Goal: Information Seeking & Learning: Learn about a topic

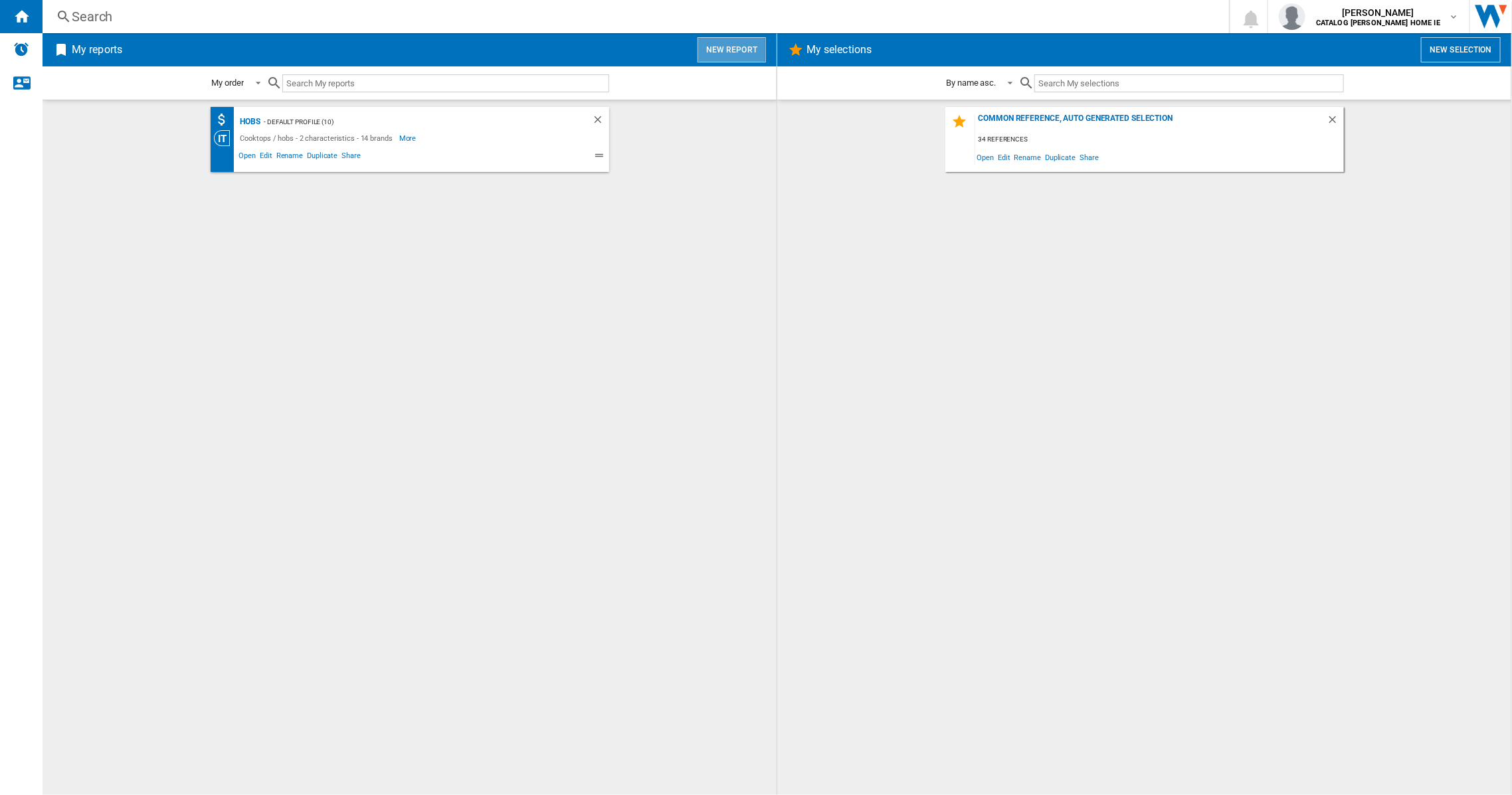
click at [738, 45] on button "New report" at bounding box center [731, 50] width 68 height 25
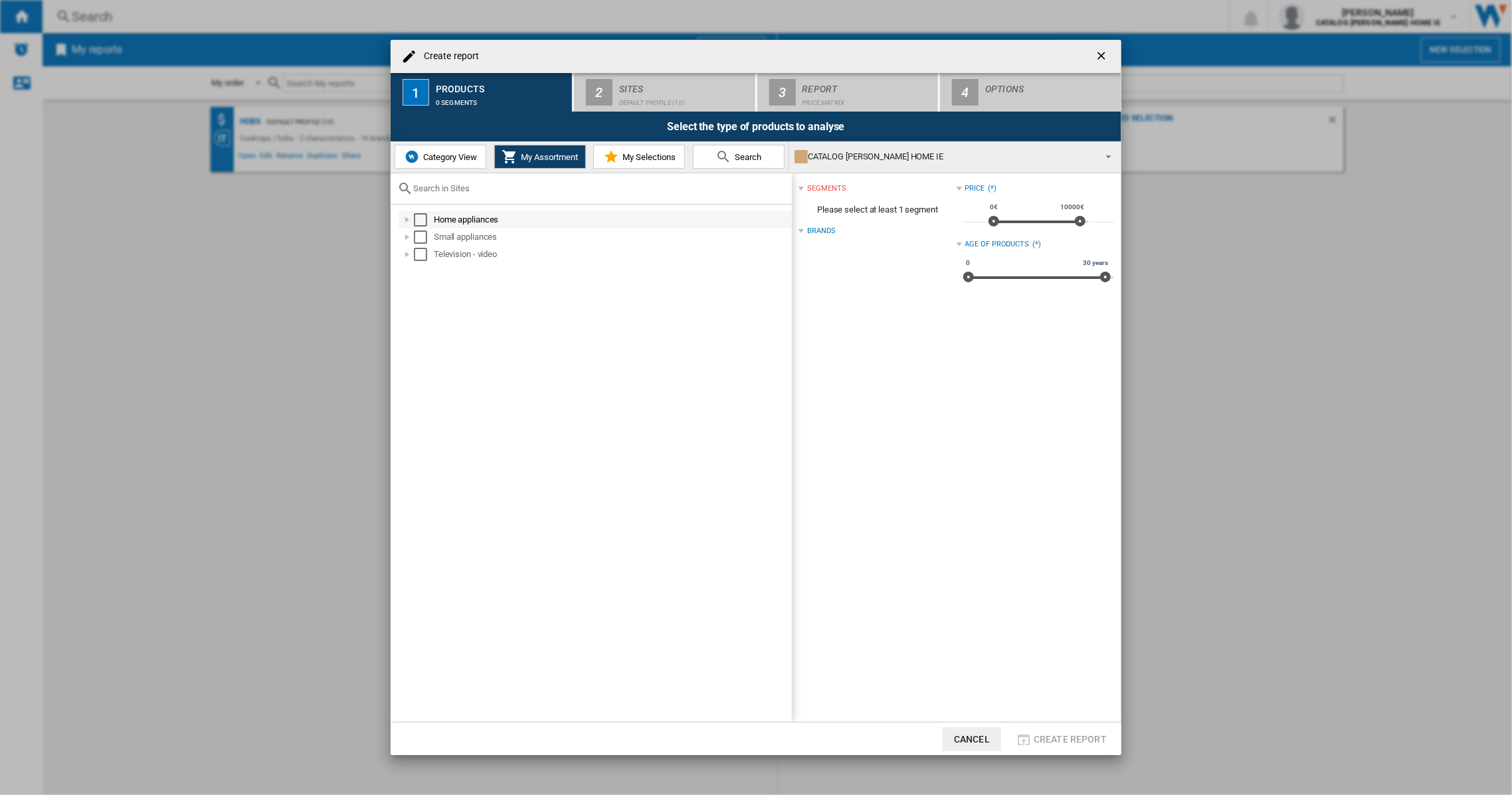
click at [423, 217] on div "Select" at bounding box center [420, 220] width 13 height 13
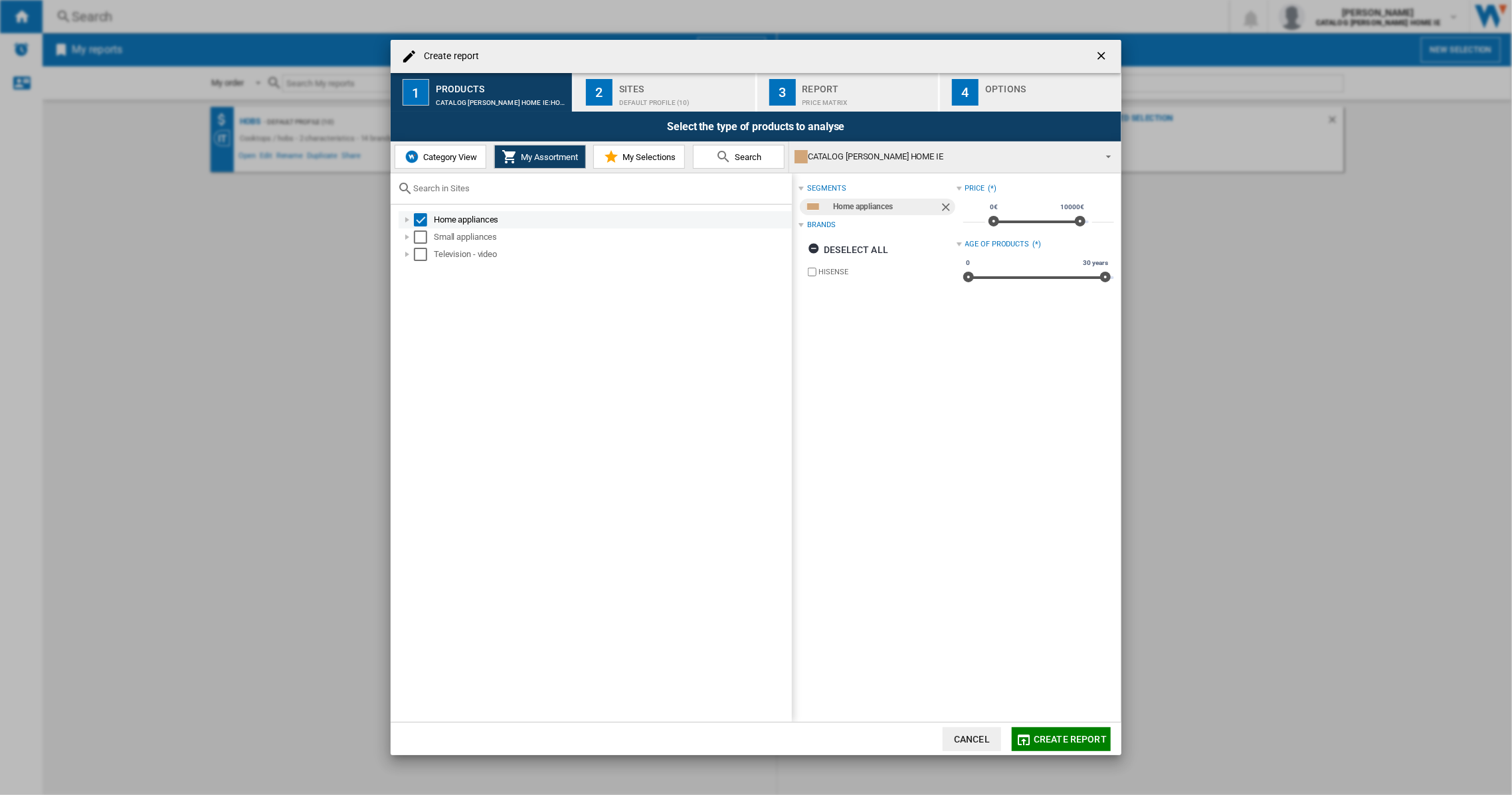
click at [409, 225] on div at bounding box center [407, 220] width 13 height 13
click at [1066, 737] on span "Create report" at bounding box center [1070, 739] width 73 height 11
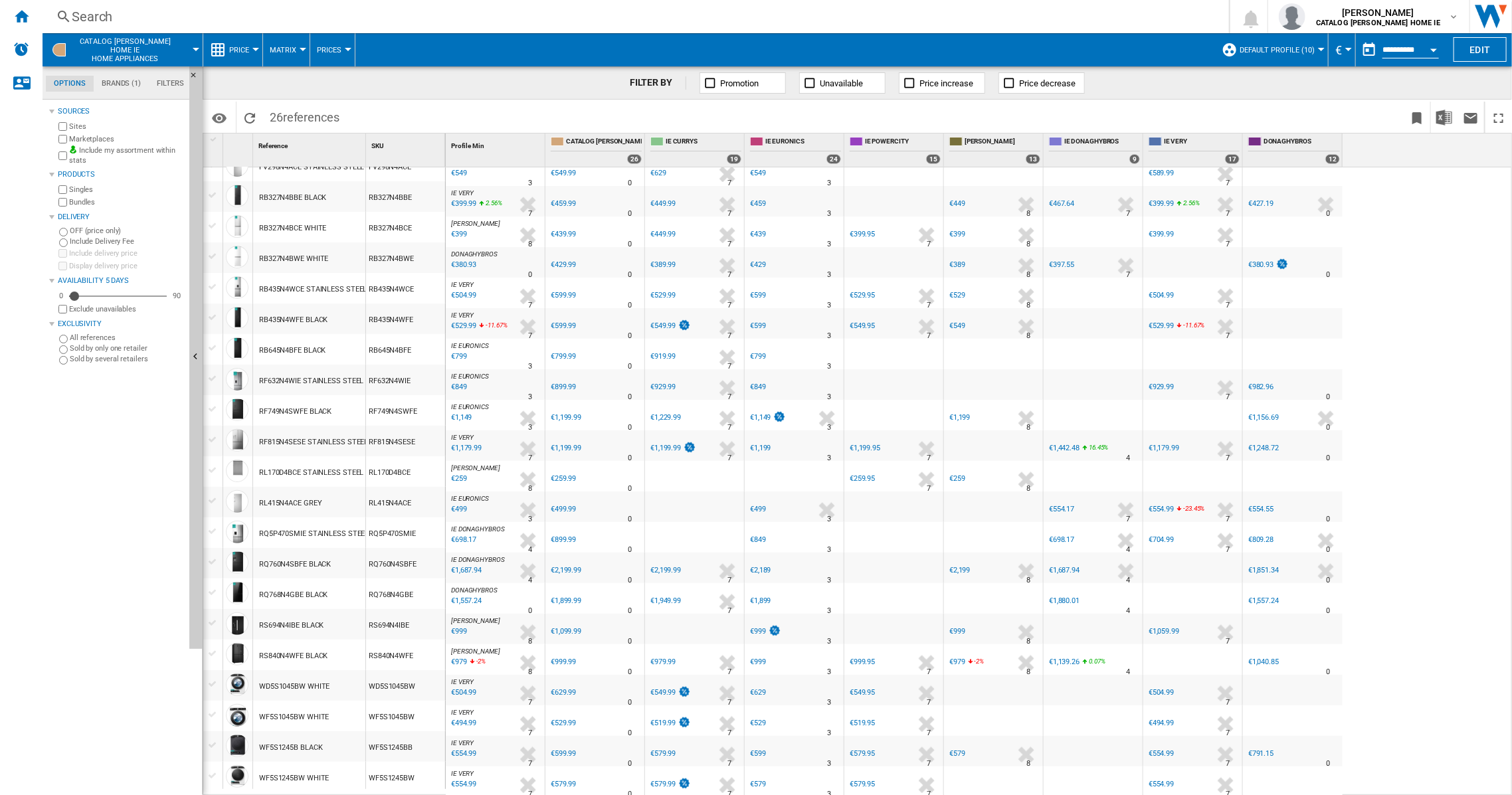
scroll to position [97, 0]
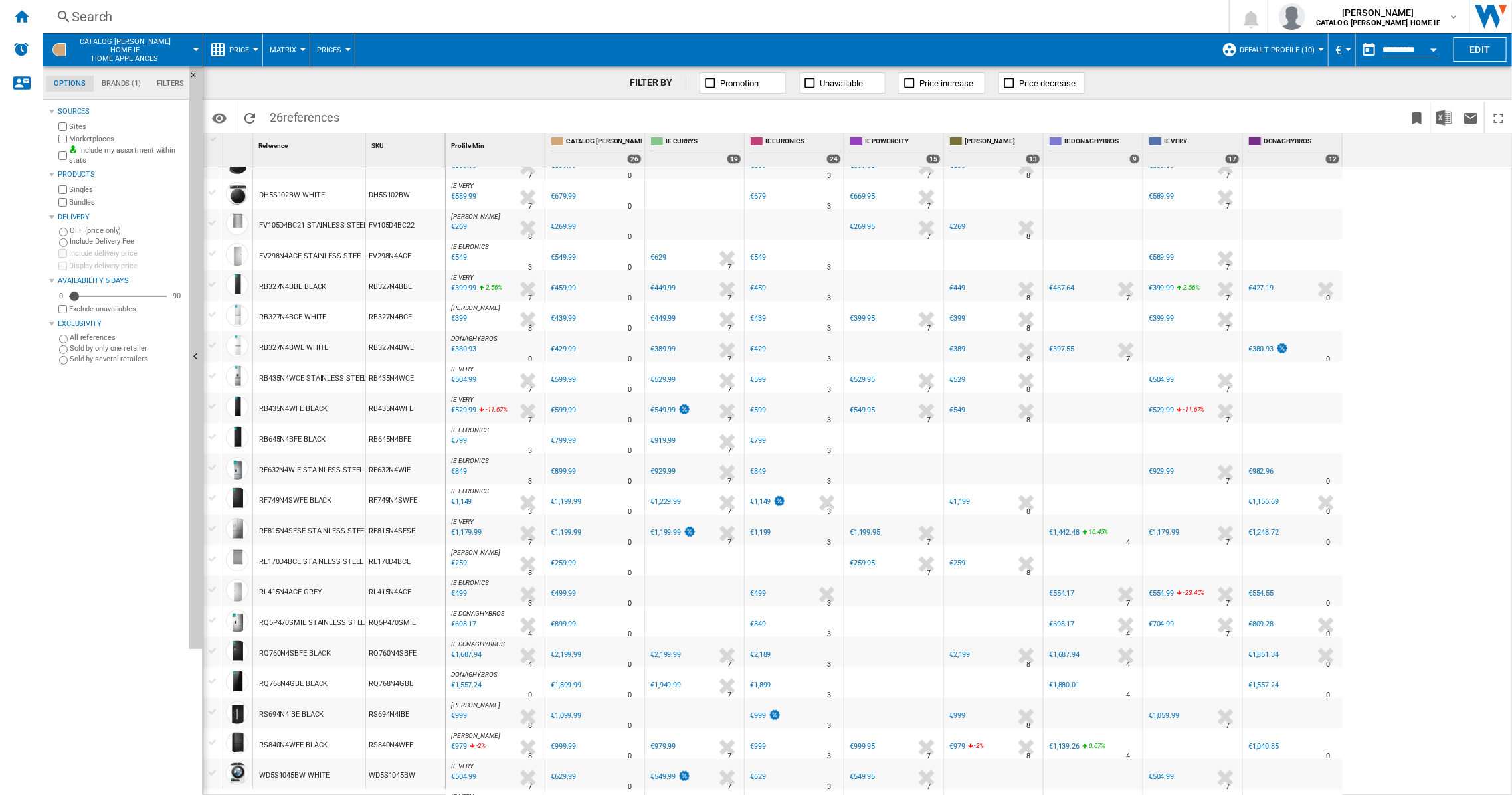
click at [276, 287] on div "RB327N4BBE BLACK" at bounding box center [293, 287] width 67 height 31
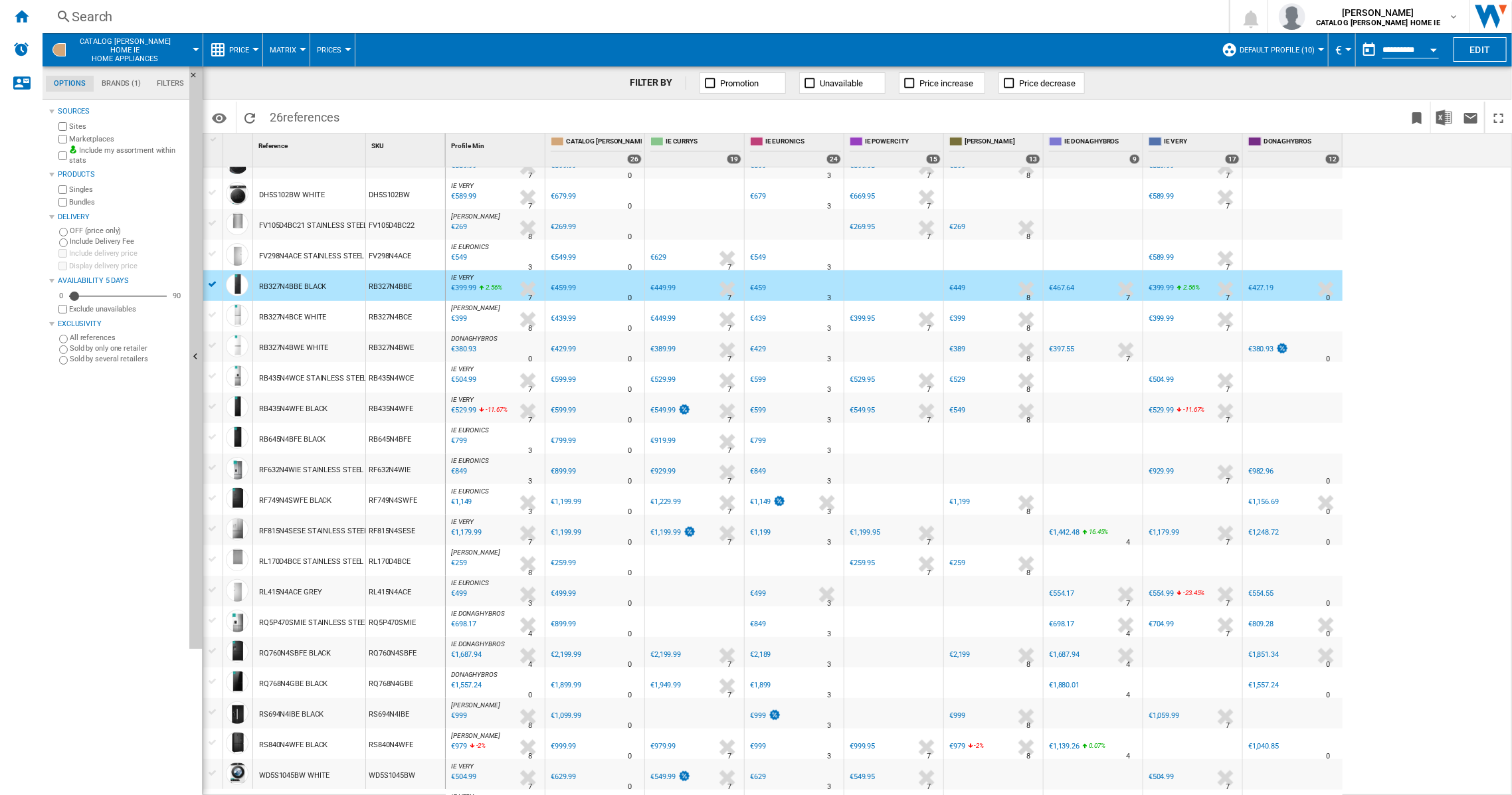
click at [310, 286] on div "RB327N4BBE BLACK" at bounding box center [293, 287] width 67 height 31
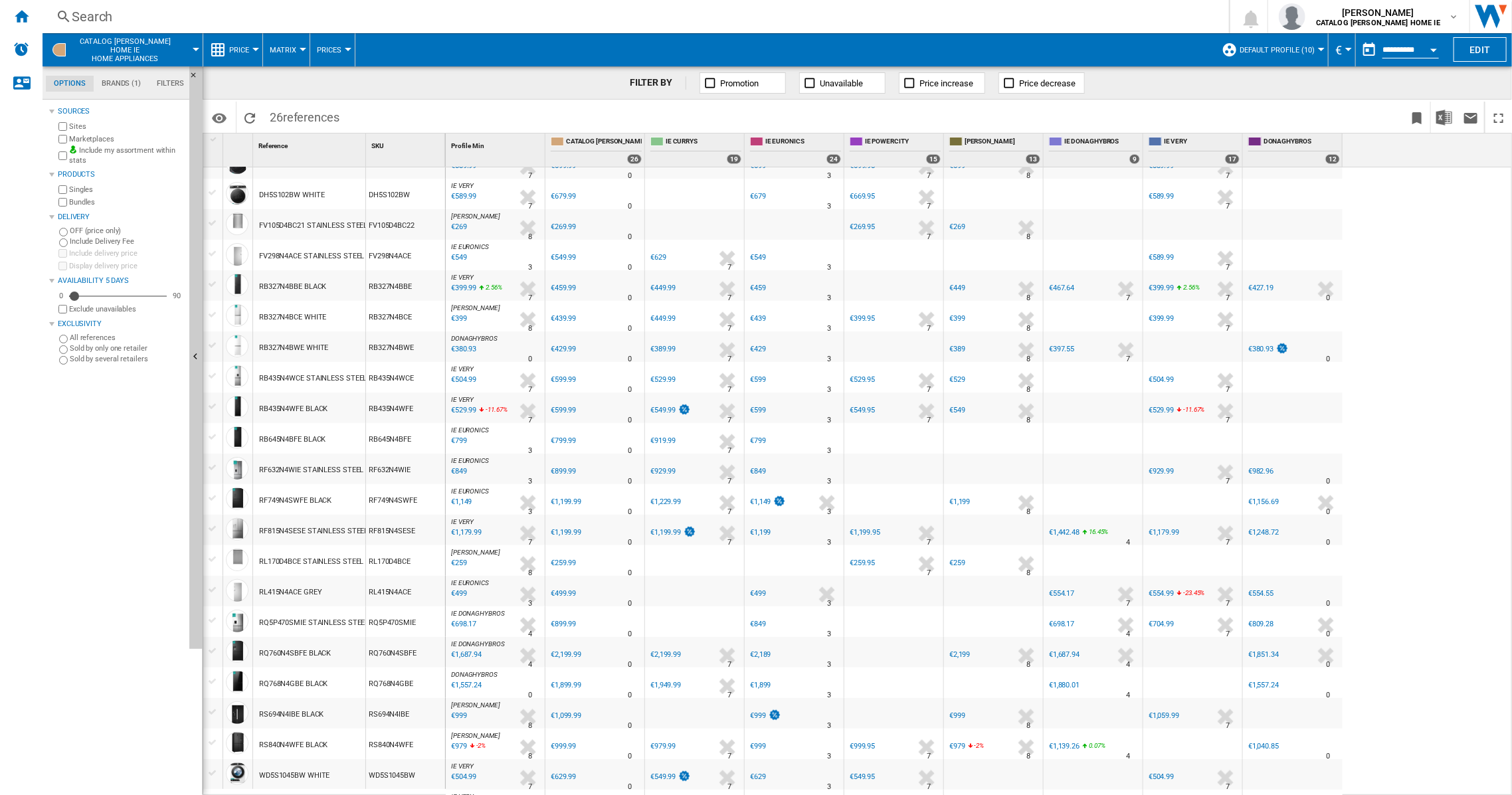
click at [310, 286] on div "RB327N4BBE BLACK" at bounding box center [293, 287] width 67 height 31
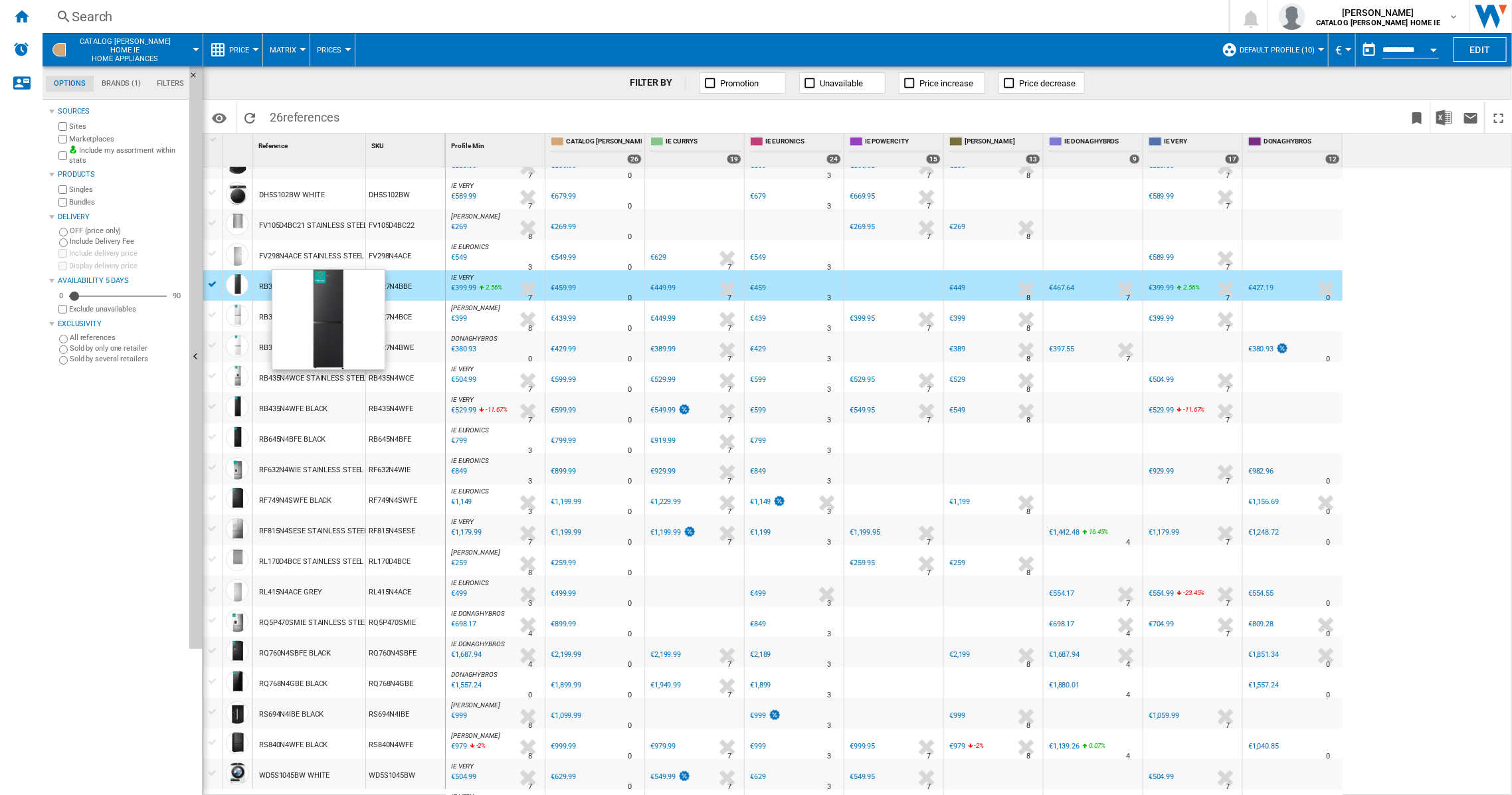
click at [237, 283] on div at bounding box center [237, 285] width 22 height 22
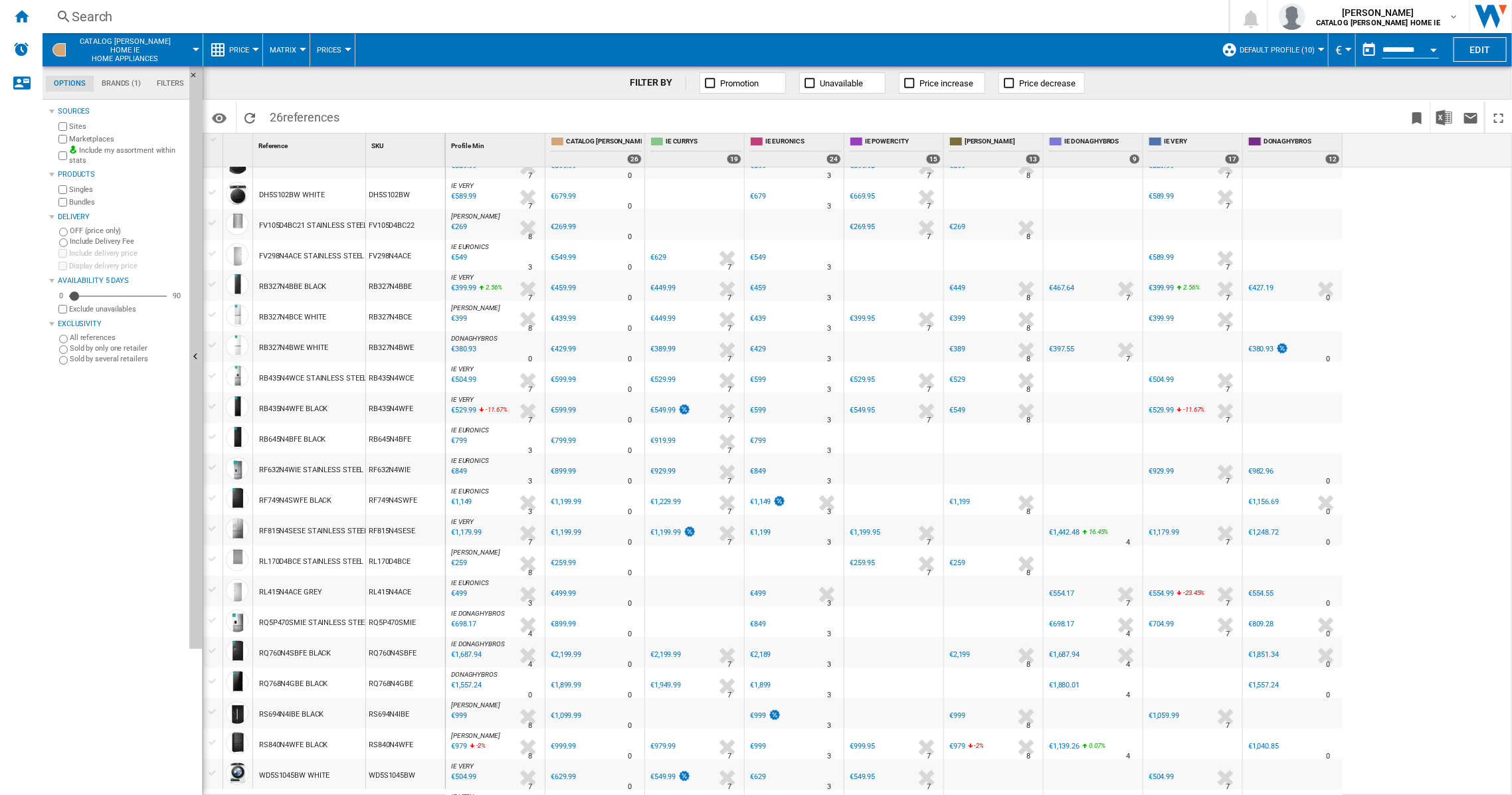
click at [283, 279] on div "RB327N4BBE BLACK" at bounding box center [293, 287] width 67 height 31
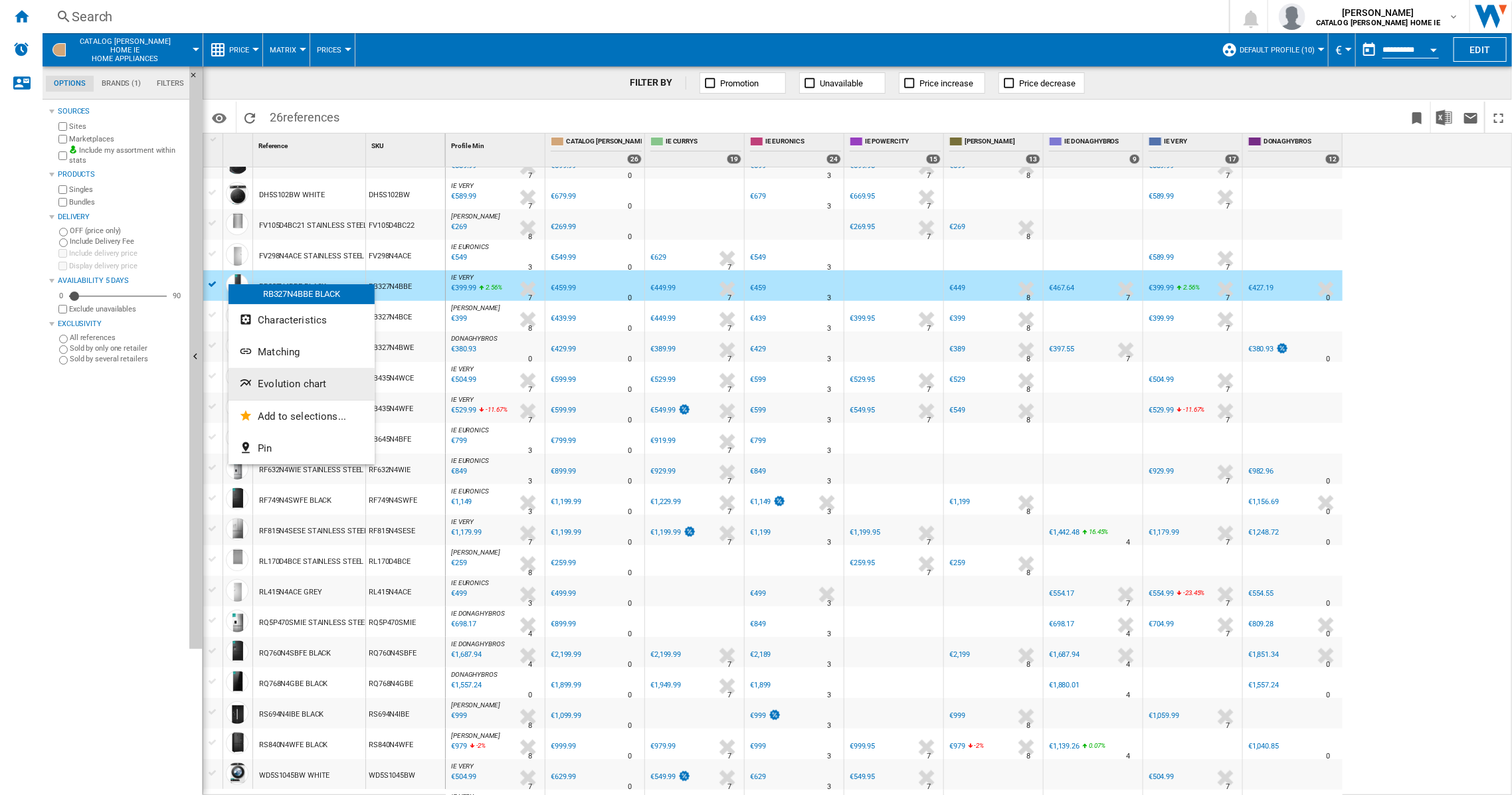
click at [299, 380] on span "Evolution chart" at bounding box center [291, 384] width 68 height 12
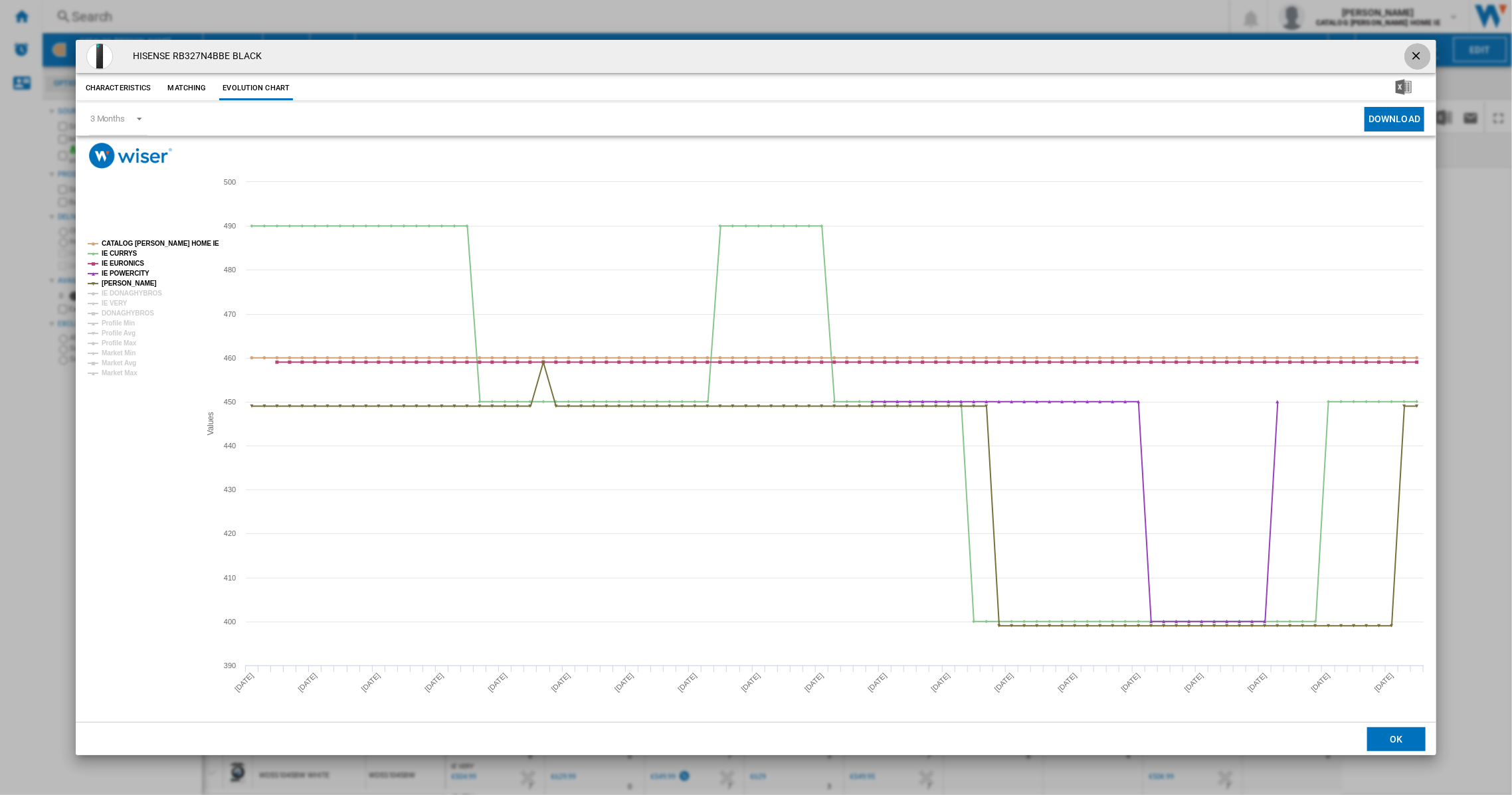
click at [1419, 56] on ng-md-icon "getI18NText('BUTTONS.CLOSE_DIALOG')" at bounding box center [1418, 57] width 16 height 16
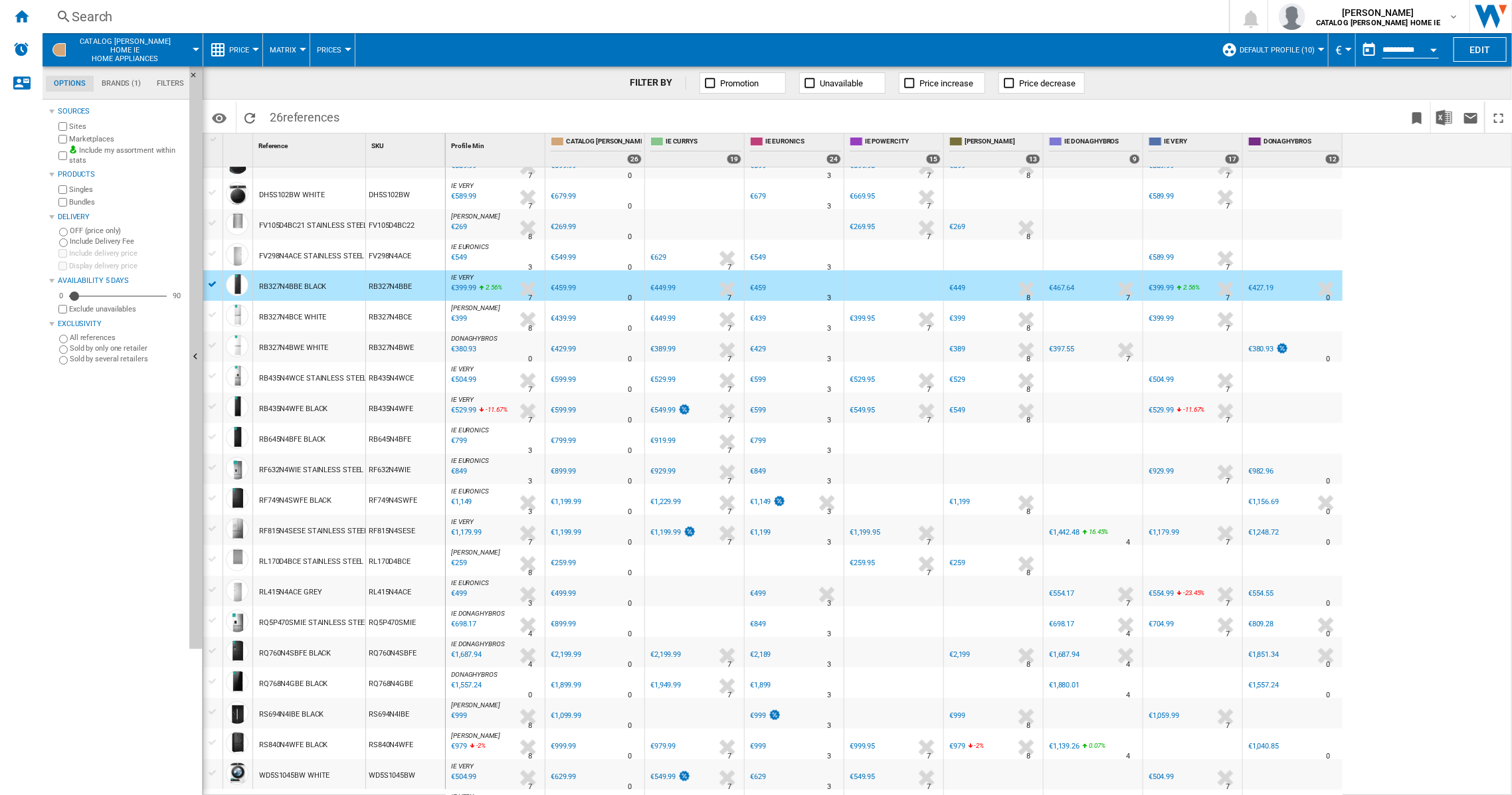
scroll to position [181, 0]
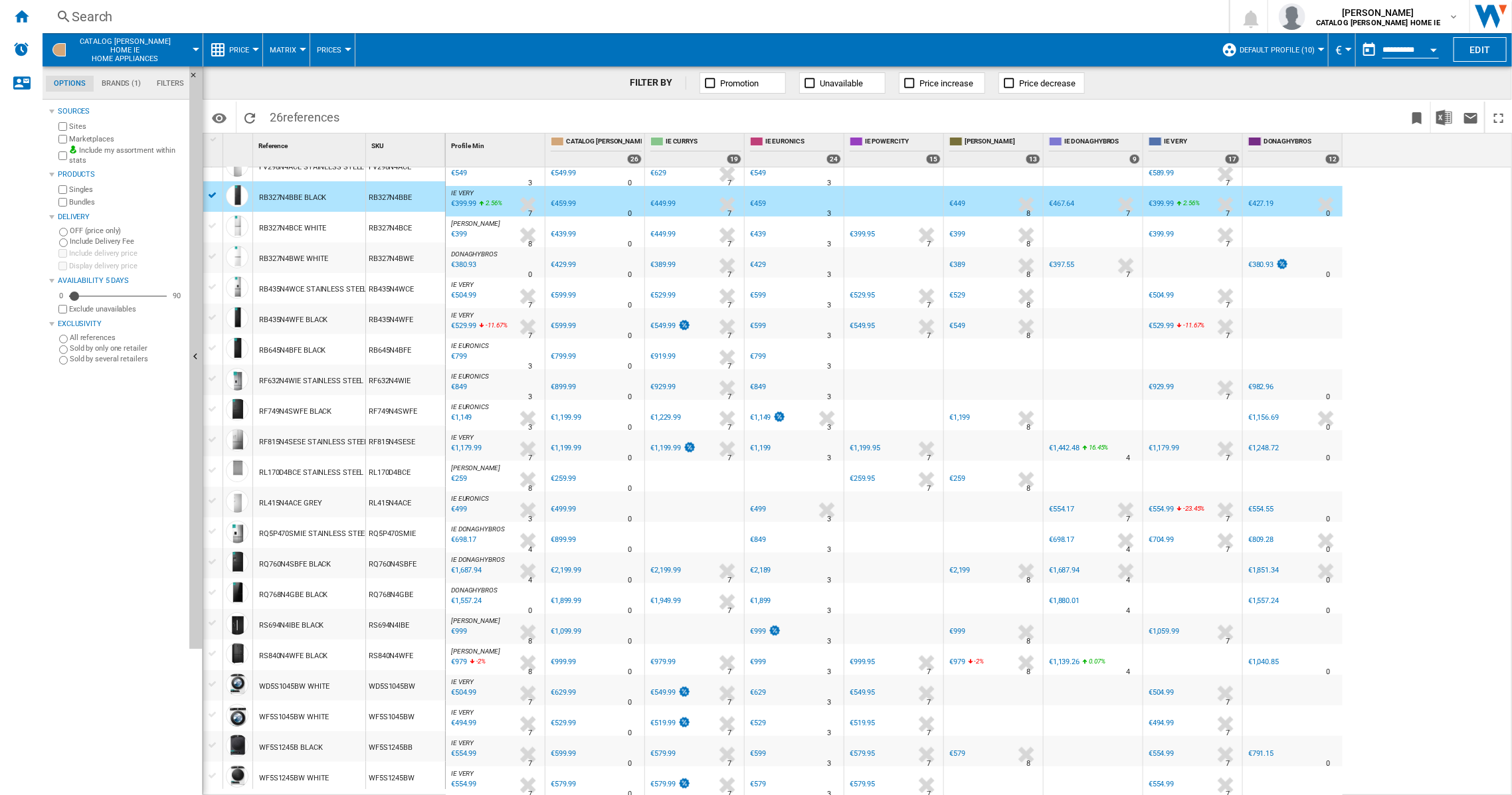
click at [288, 319] on div "RB435N4WFE BLACK" at bounding box center [293, 320] width 68 height 31
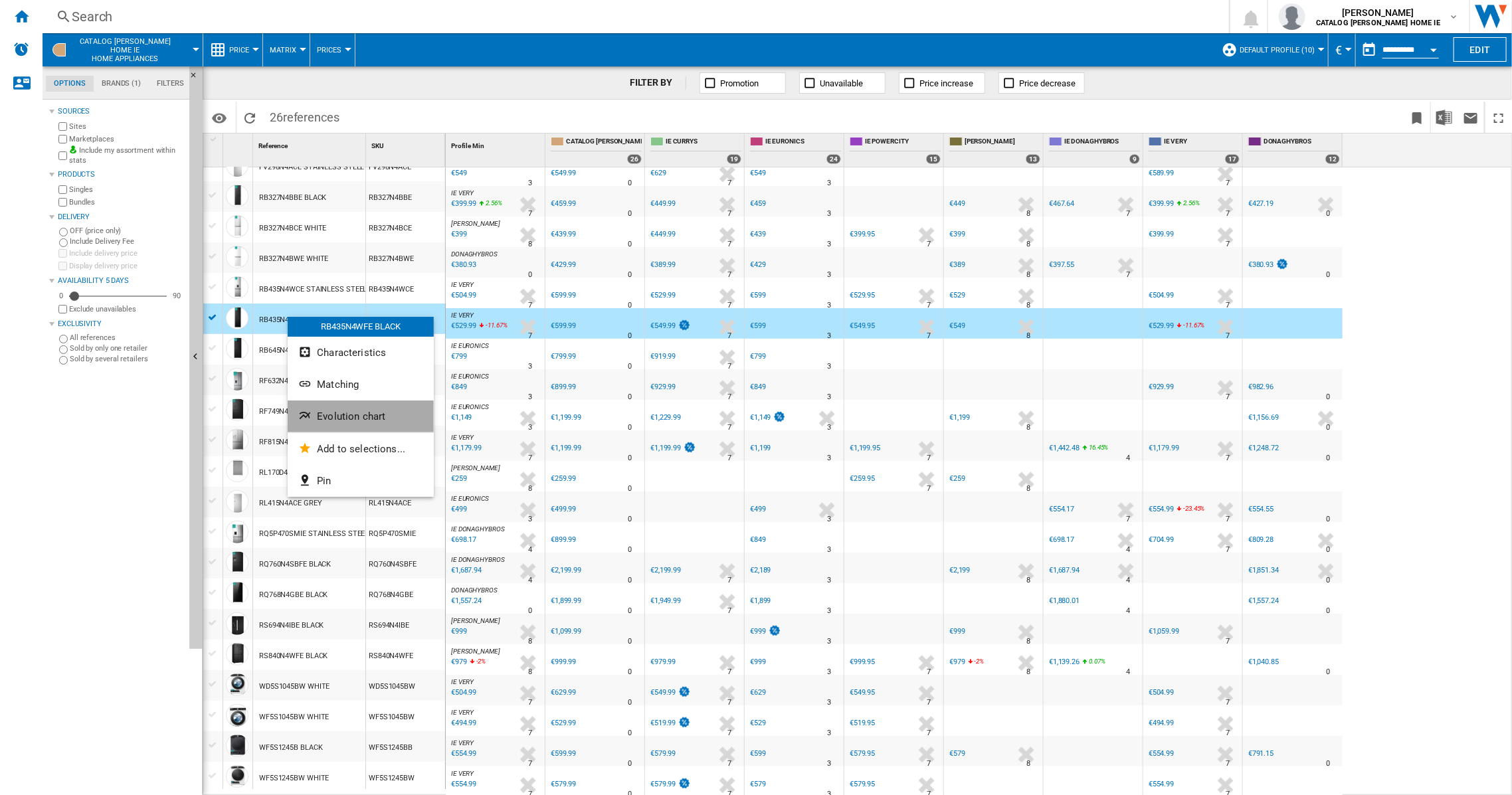
click at [323, 411] on span "Evolution chart" at bounding box center [351, 416] width 68 height 12
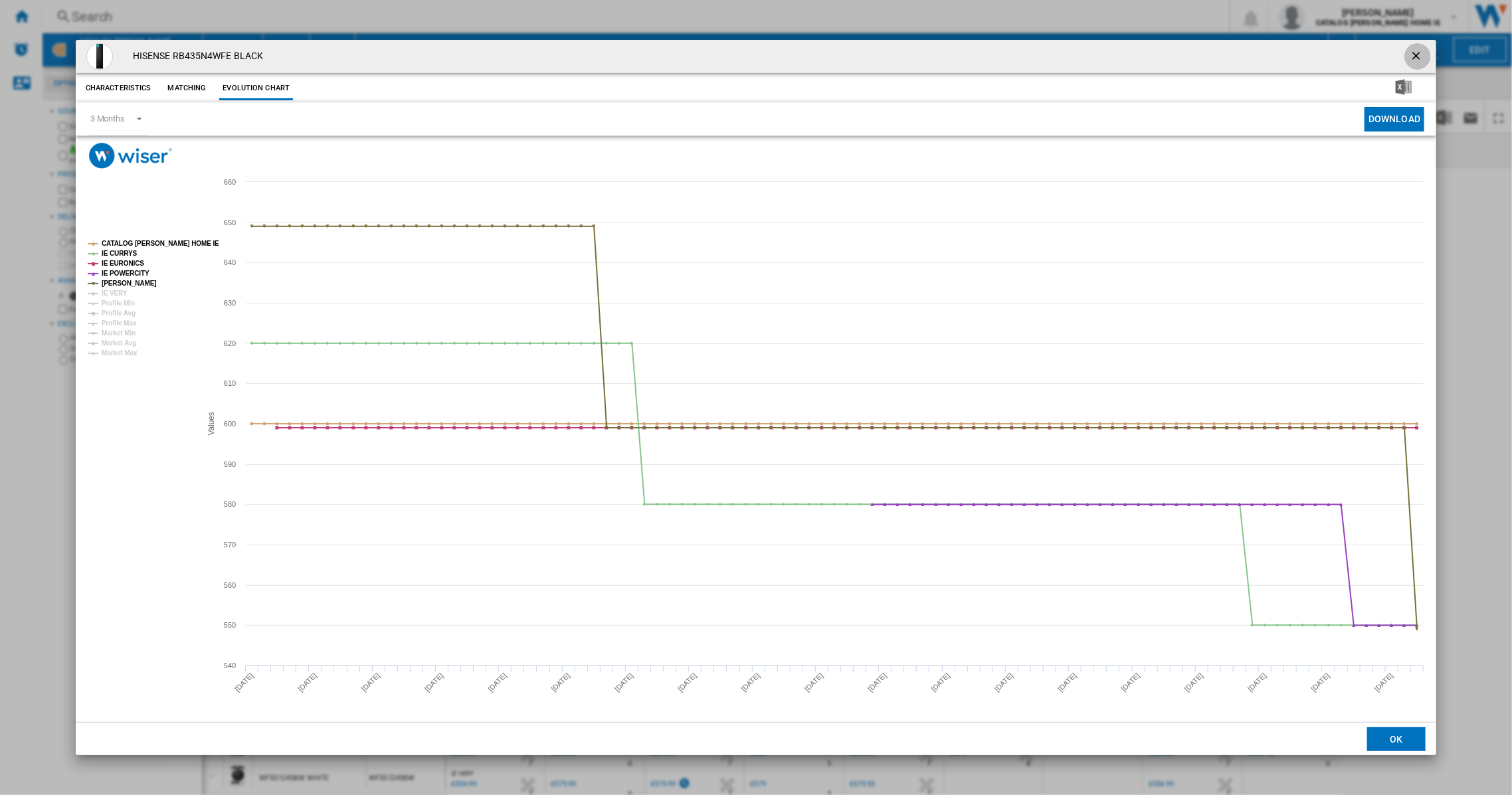
click at [1420, 53] on ng-md-icon "getI18NText('BUTTONS.CLOSE_DIALOG')" at bounding box center [1418, 57] width 16 height 16
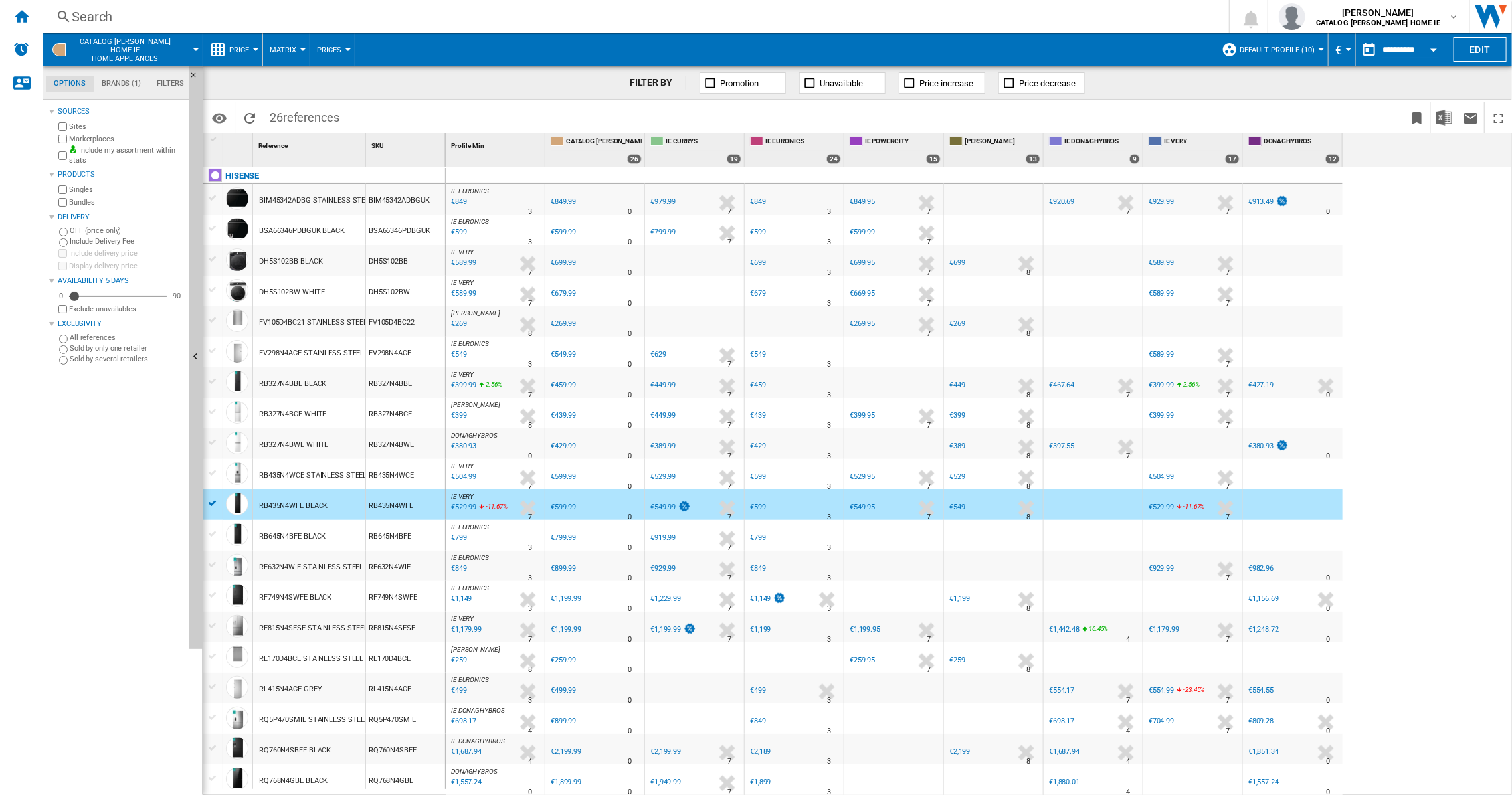
scroll to position [177, 0]
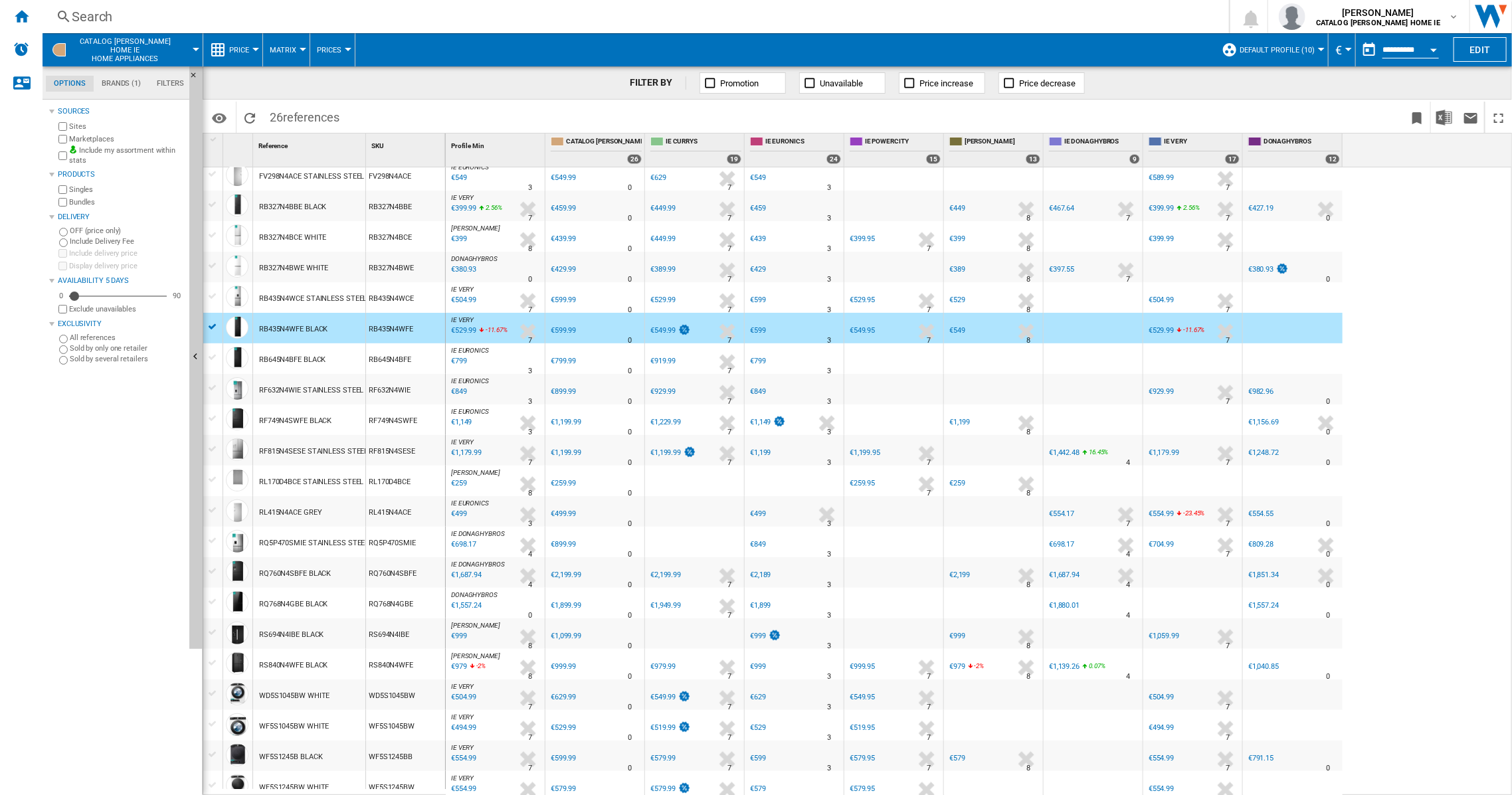
click at [302, 665] on div "RS840N4WFE BLACK" at bounding box center [293, 666] width 68 height 31
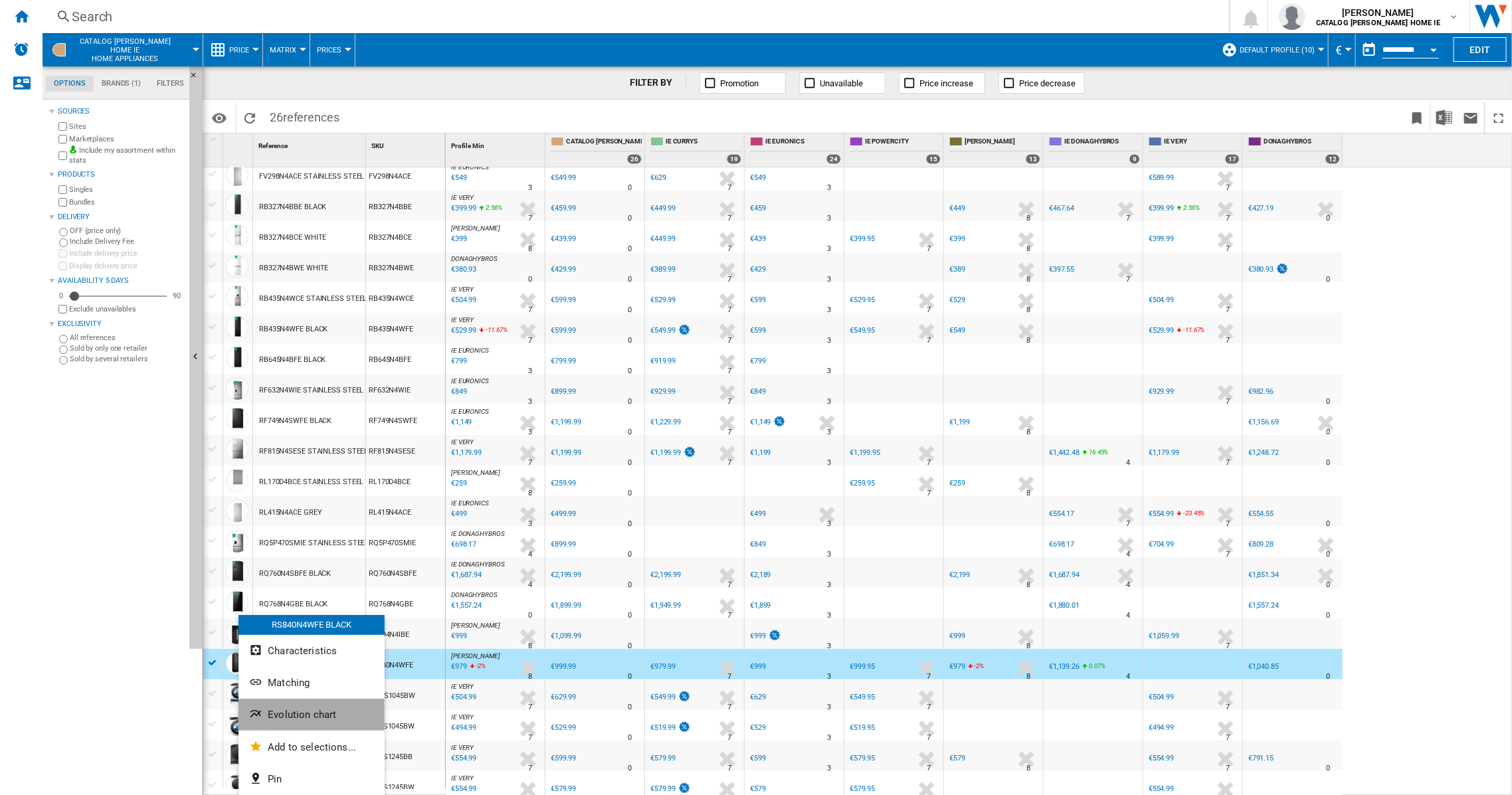
click at [296, 721] on button "Evolution chart" at bounding box center [312, 714] width 146 height 32
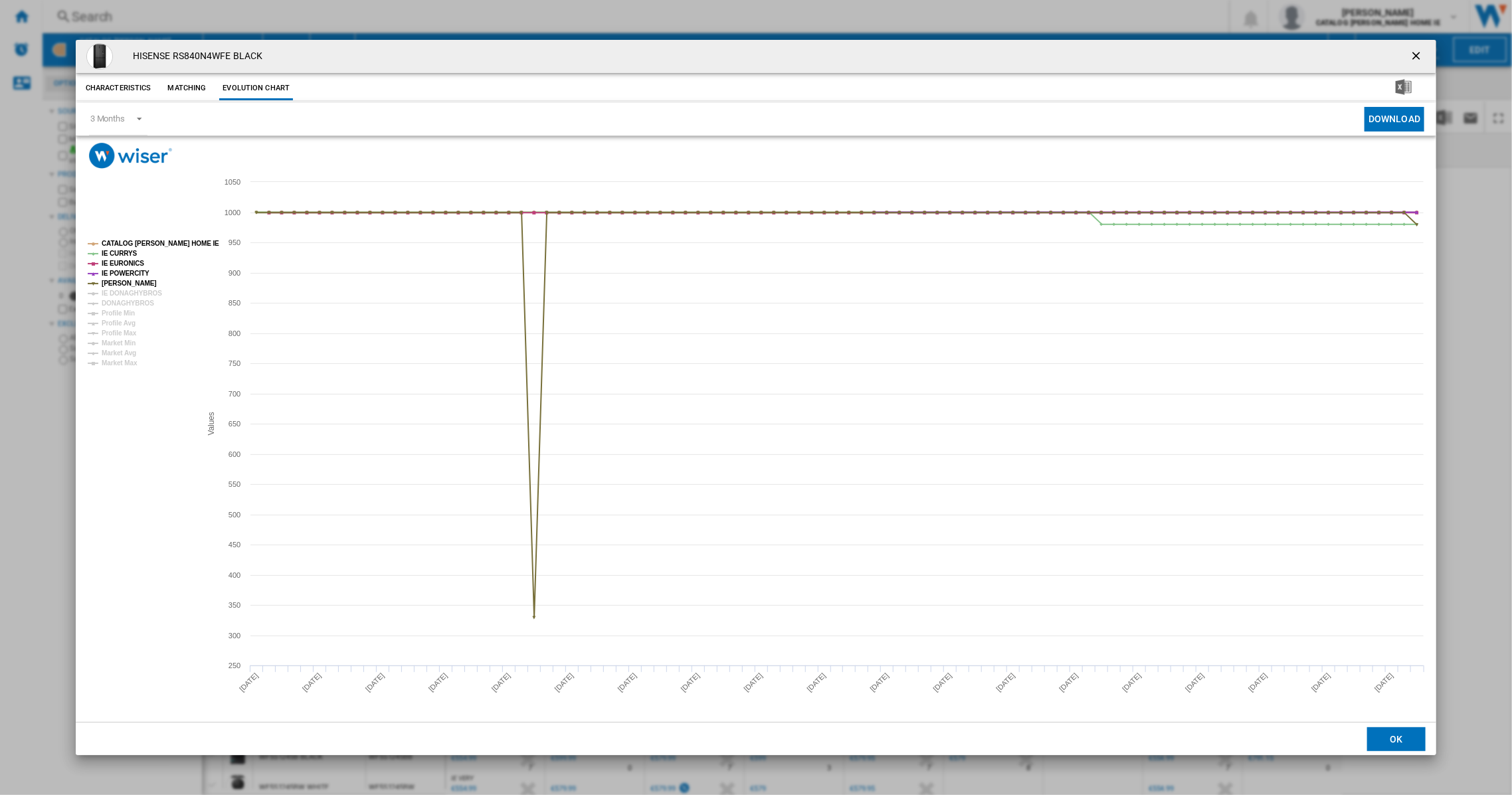
click at [1421, 51] on ng-md-icon "getI18NText('BUTTONS.CLOSE_DIALOG')" at bounding box center [1418, 57] width 16 height 16
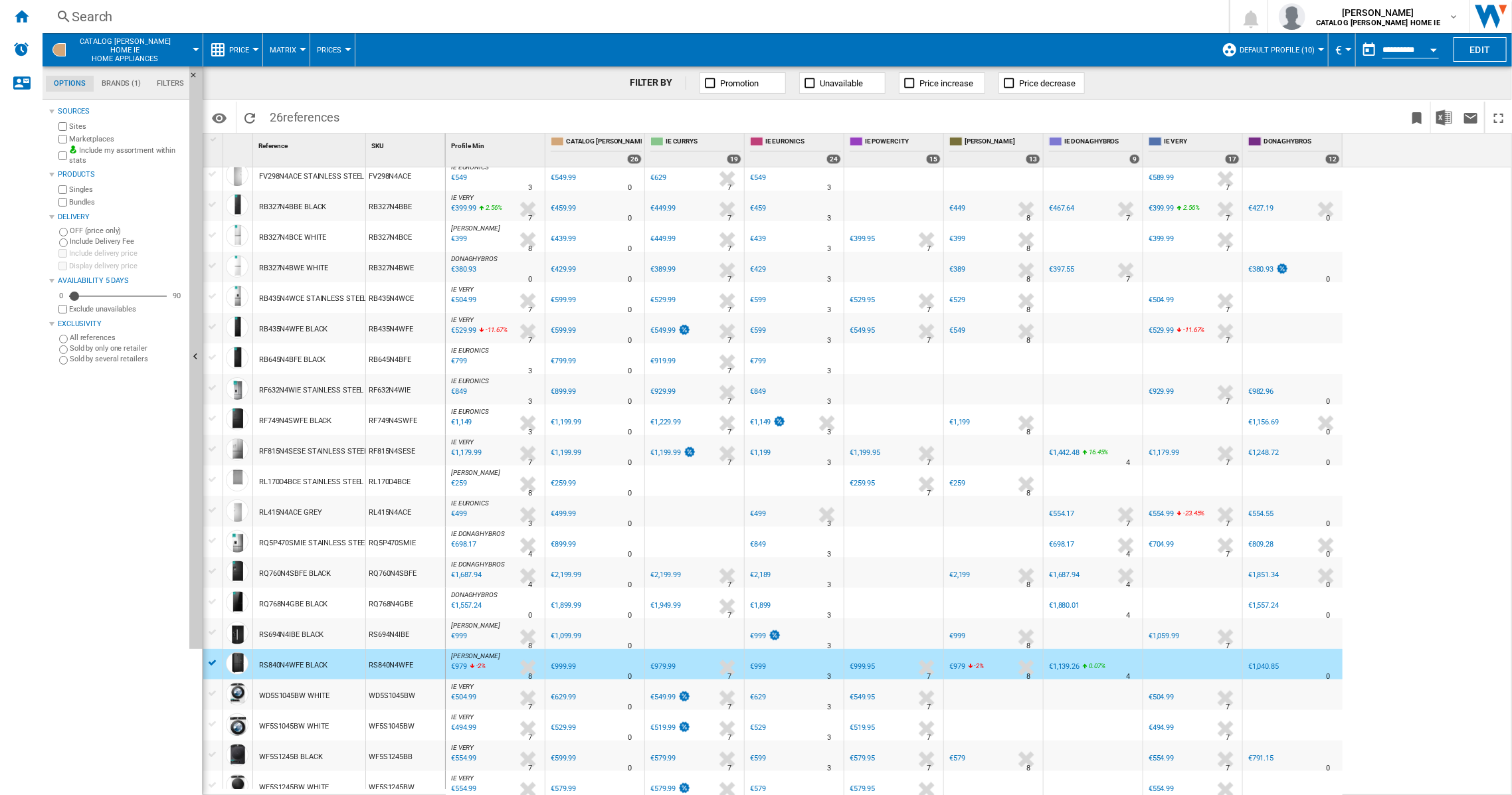
click at [287, 328] on div "RB435N4WFE BLACK" at bounding box center [293, 330] width 68 height 31
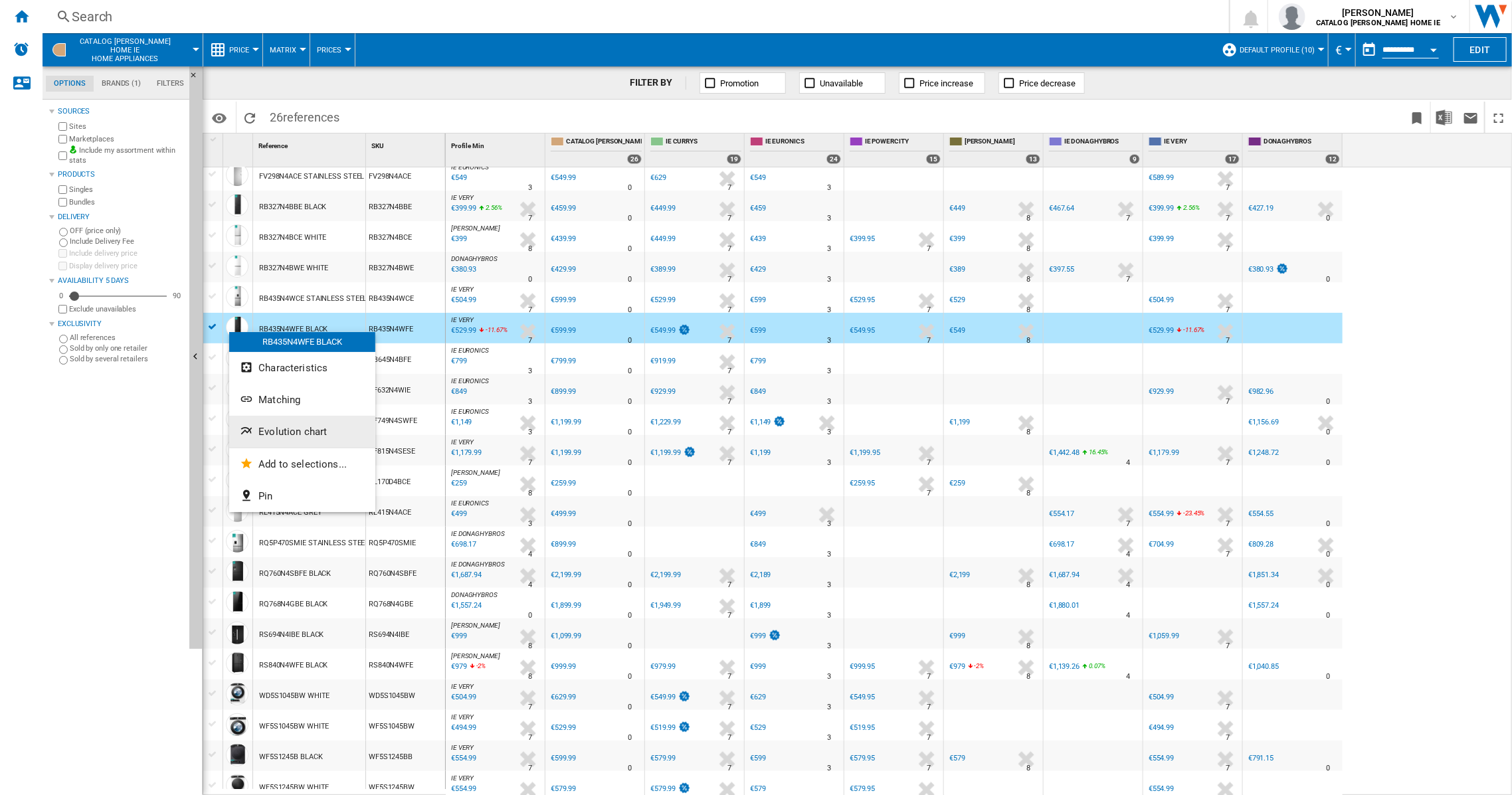
click at [279, 433] on span "Evolution chart" at bounding box center [292, 432] width 68 height 12
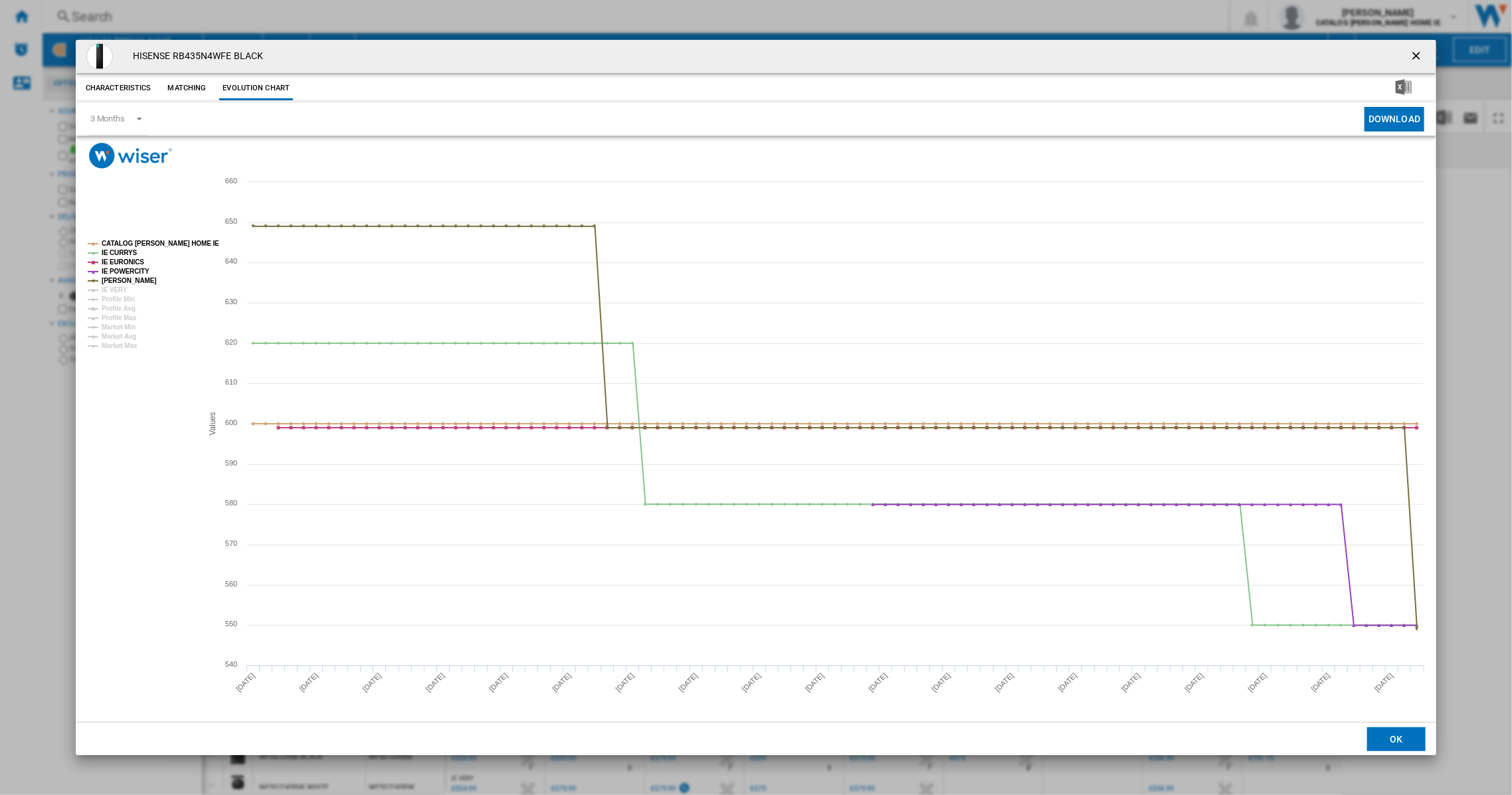
click at [1419, 51] on ng-md-icon "getI18NText('BUTTONS.CLOSE_DIALOG')" at bounding box center [1418, 57] width 16 height 16
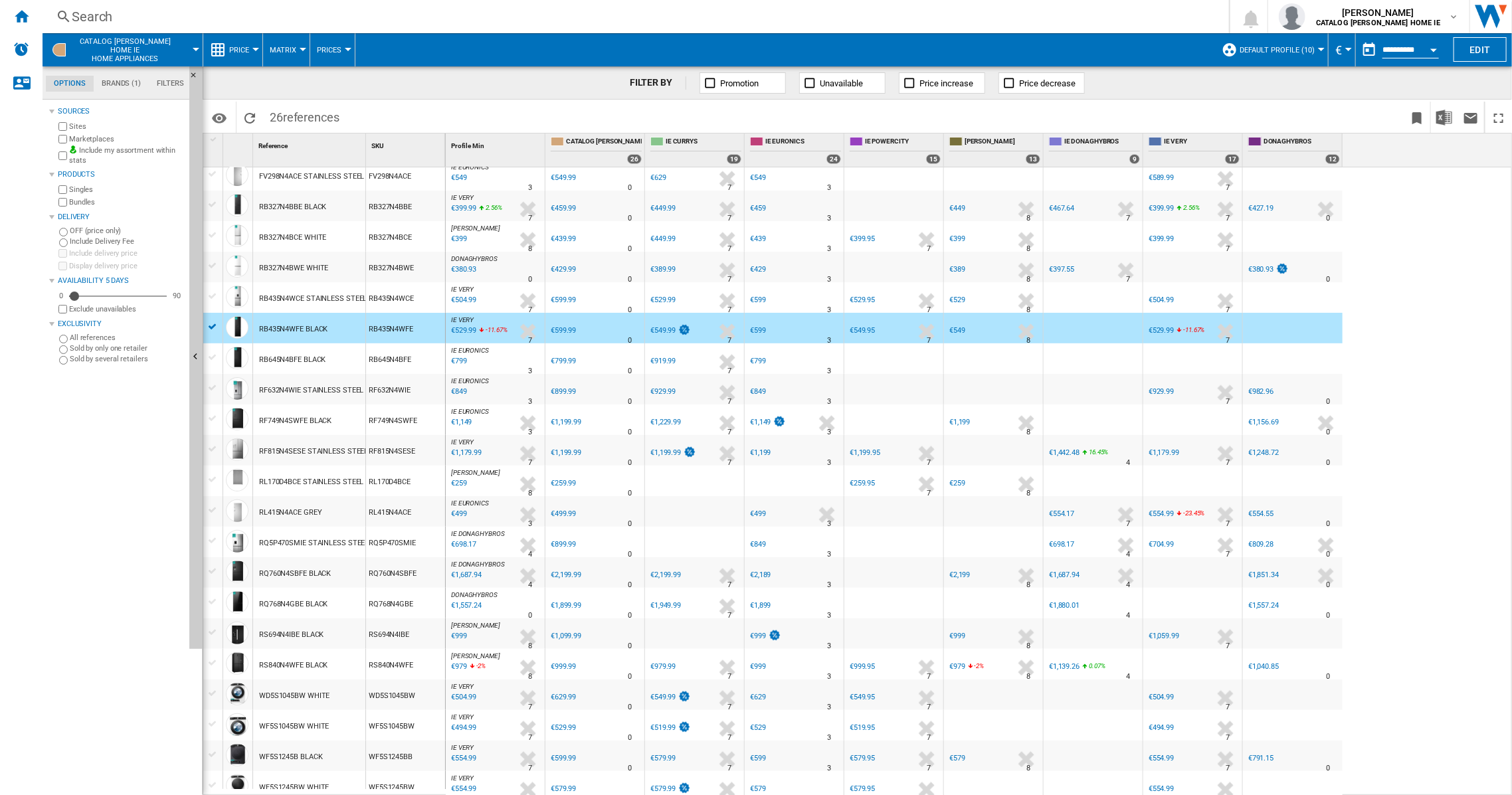
click at [307, 210] on div "RB327N4BBE BLACK" at bounding box center [293, 208] width 67 height 31
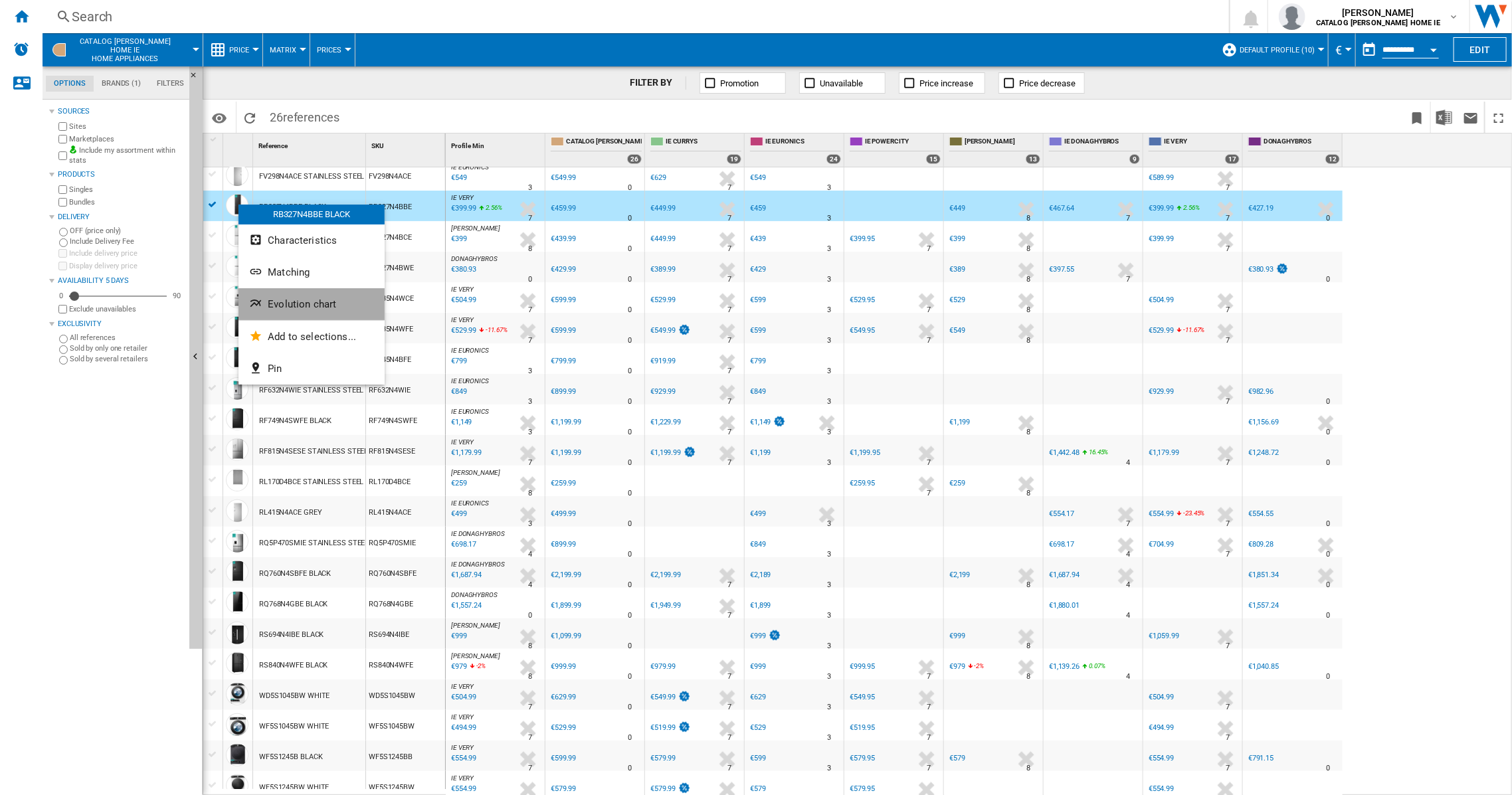
click at [285, 302] on span "Evolution chart" at bounding box center [301, 304] width 68 height 12
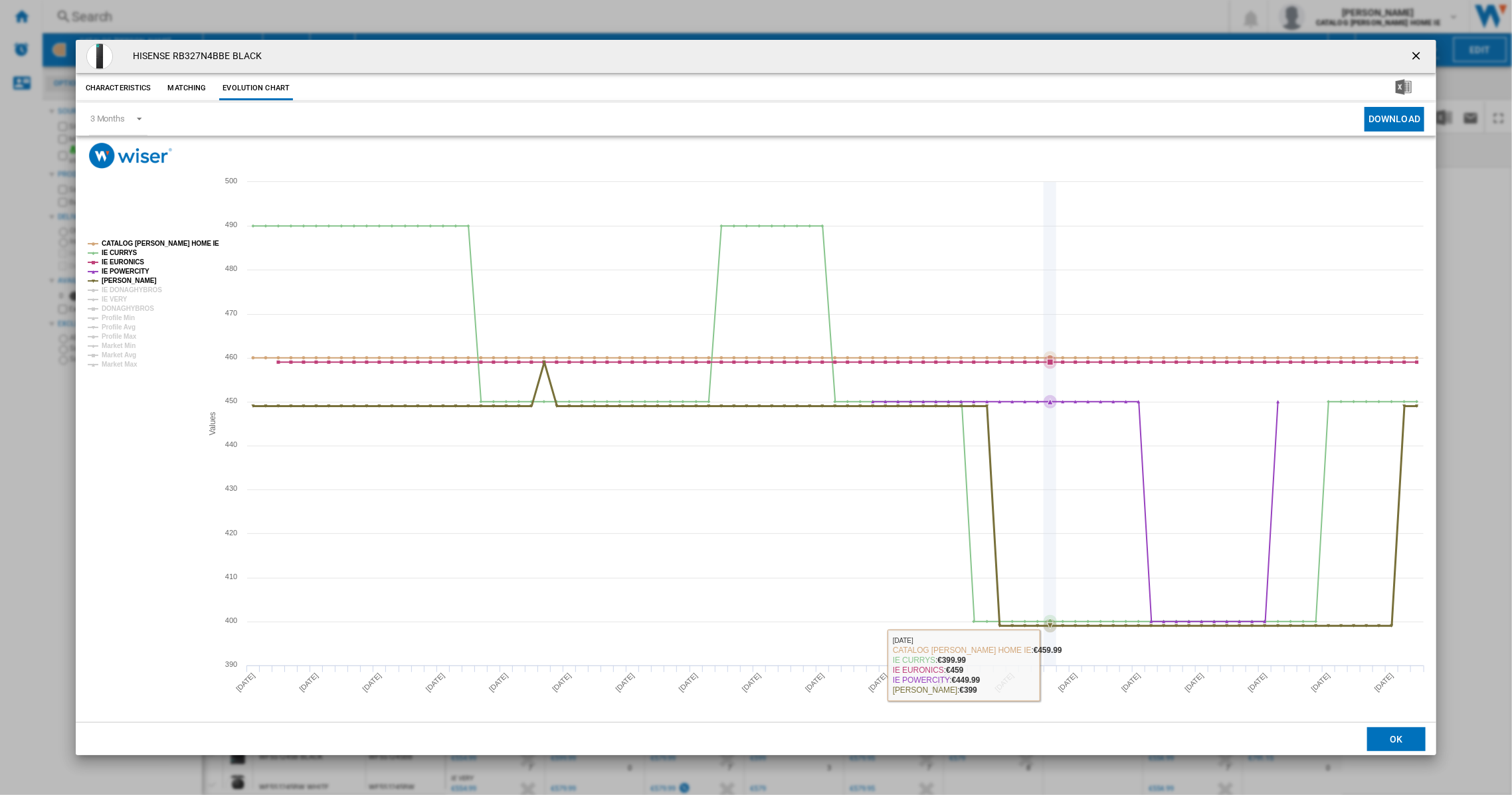
click at [1050, 657] on icon "Product popup" at bounding box center [1050, 423] width 0 height 483
drag, startPoint x: 1418, startPoint y: 56, endPoint x: 1406, endPoint y: 55, distance: 12.0
click at [1418, 55] on ng-md-icon "getI18NText('BUTTONS.CLOSE_DIALOG')" at bounding box center [1418, 57] width 16 height 16
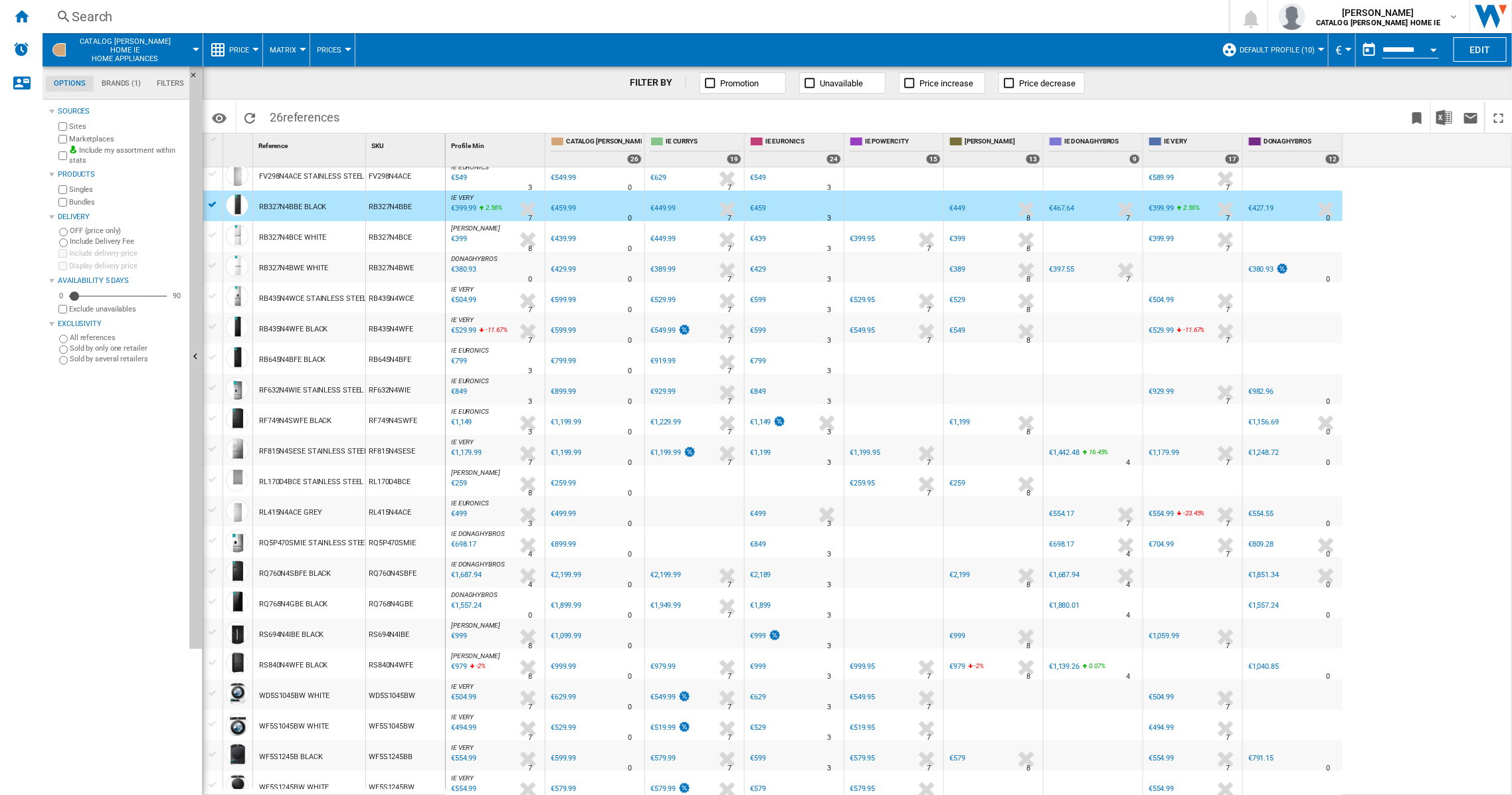
click at [304, 239] on div "RB327N4BCE WHITE" at bounding box center [293, 238] width 67 height 31
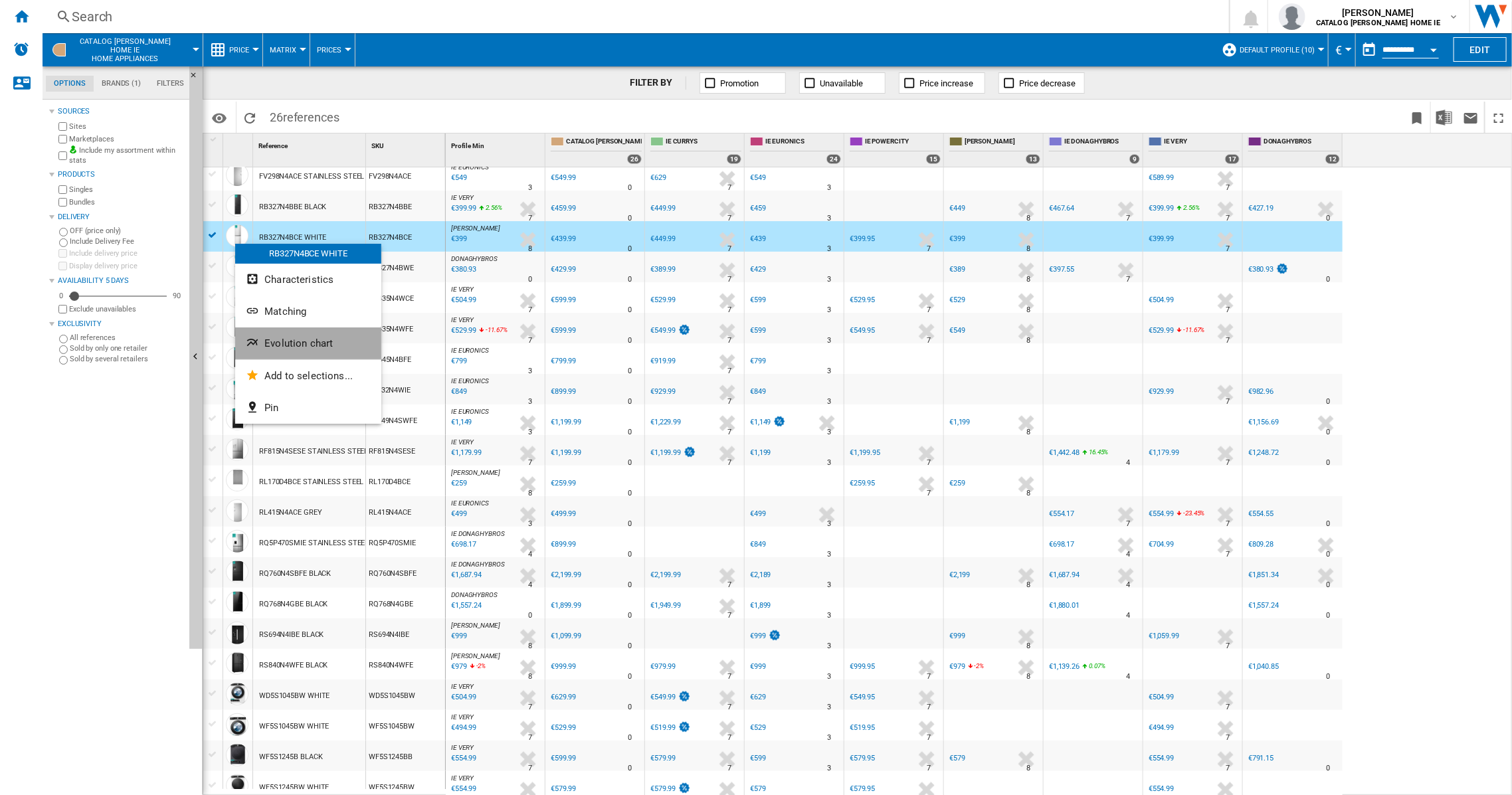
click at [298, 342] on span "Evolution chart" at bounding box center [298, 343] width 68 height 12
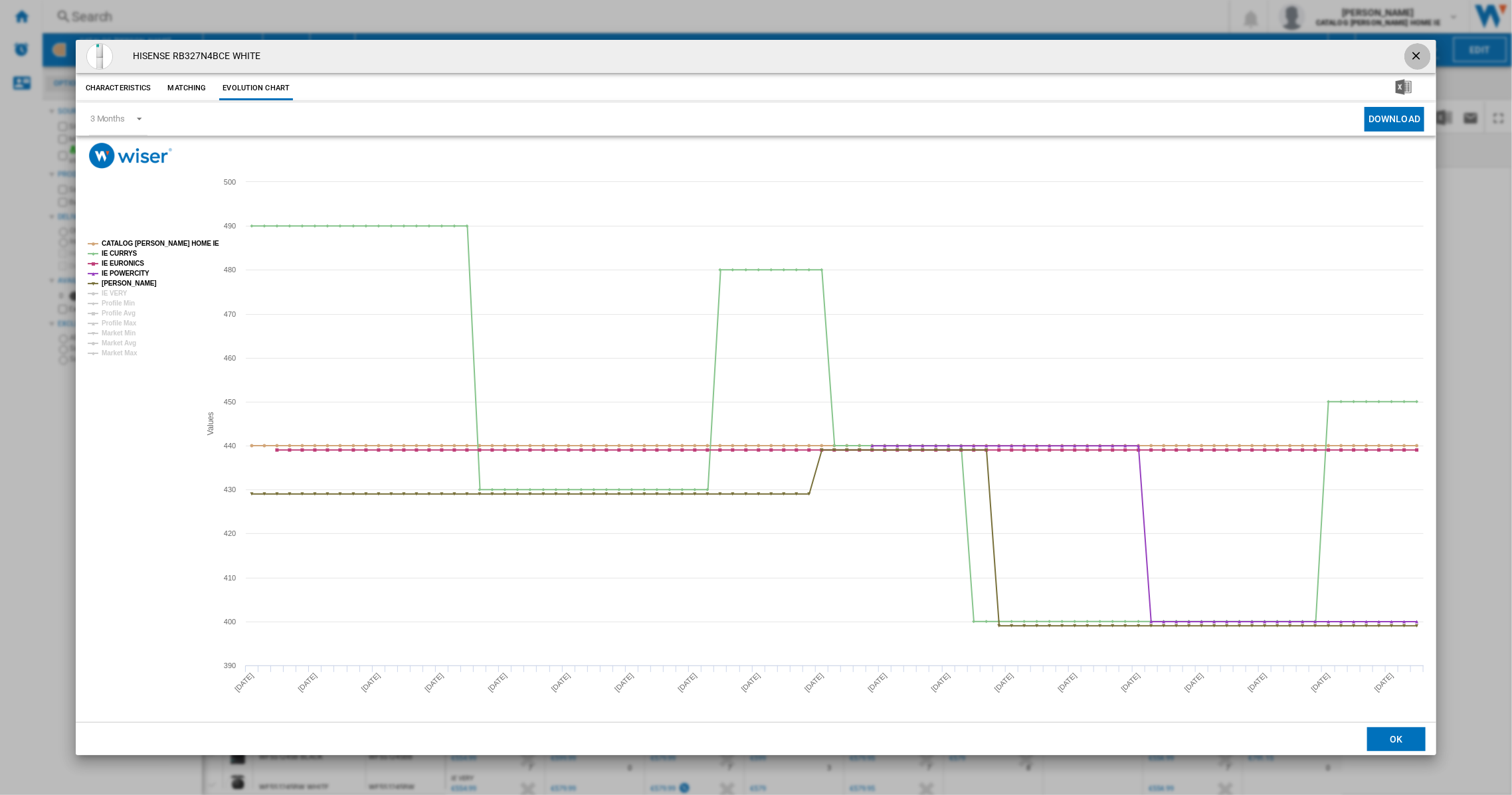
click at [1414, 59] on ng-md-icon "getI18NText('BUTTONS.CLOSE_DIALOG')" at bounding box center [1418, 57] width 16 height 16
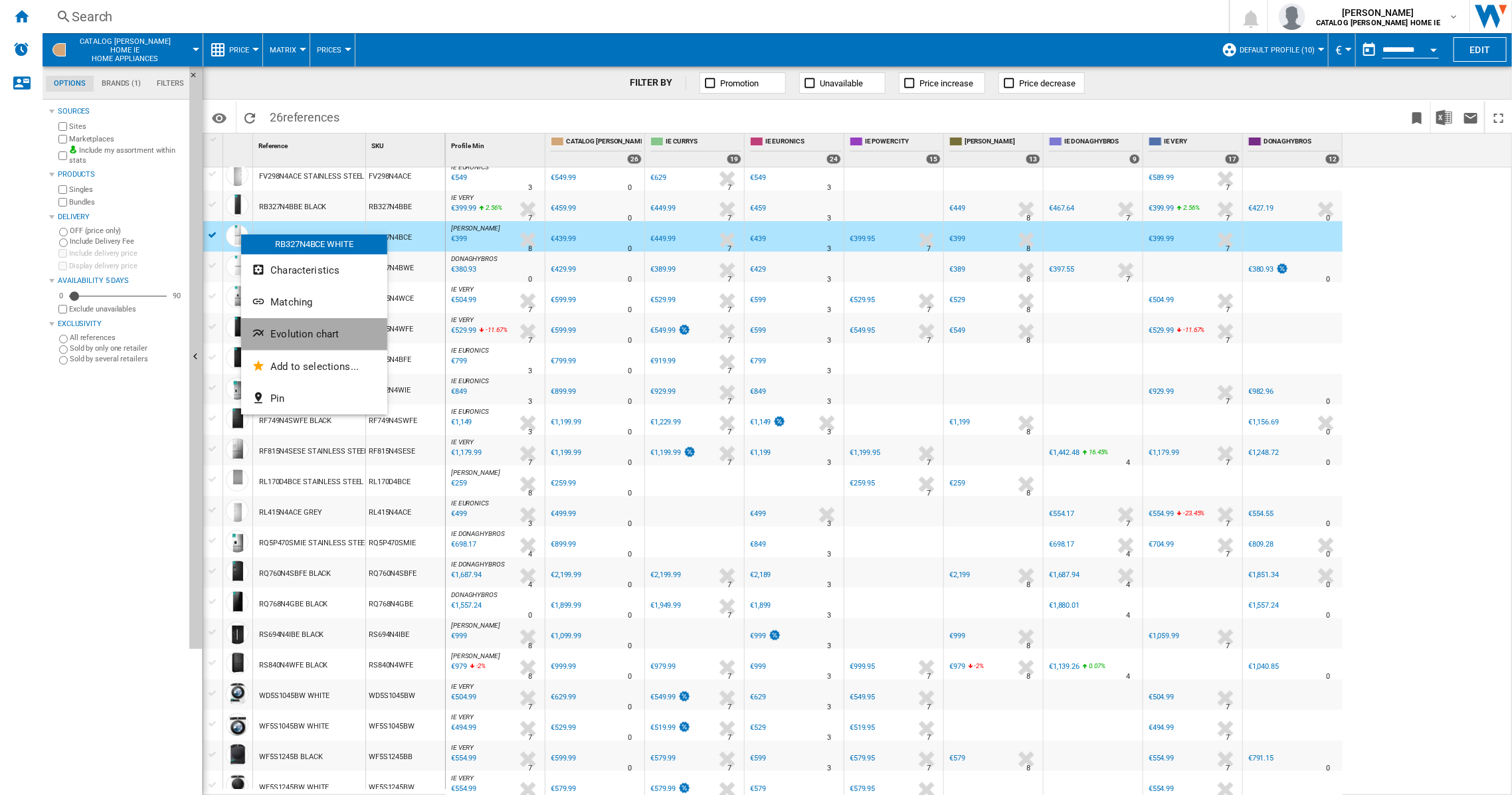
click at [304, 328] on span "Evolution chart" at bounding box center [304, 334] width 68 height 12
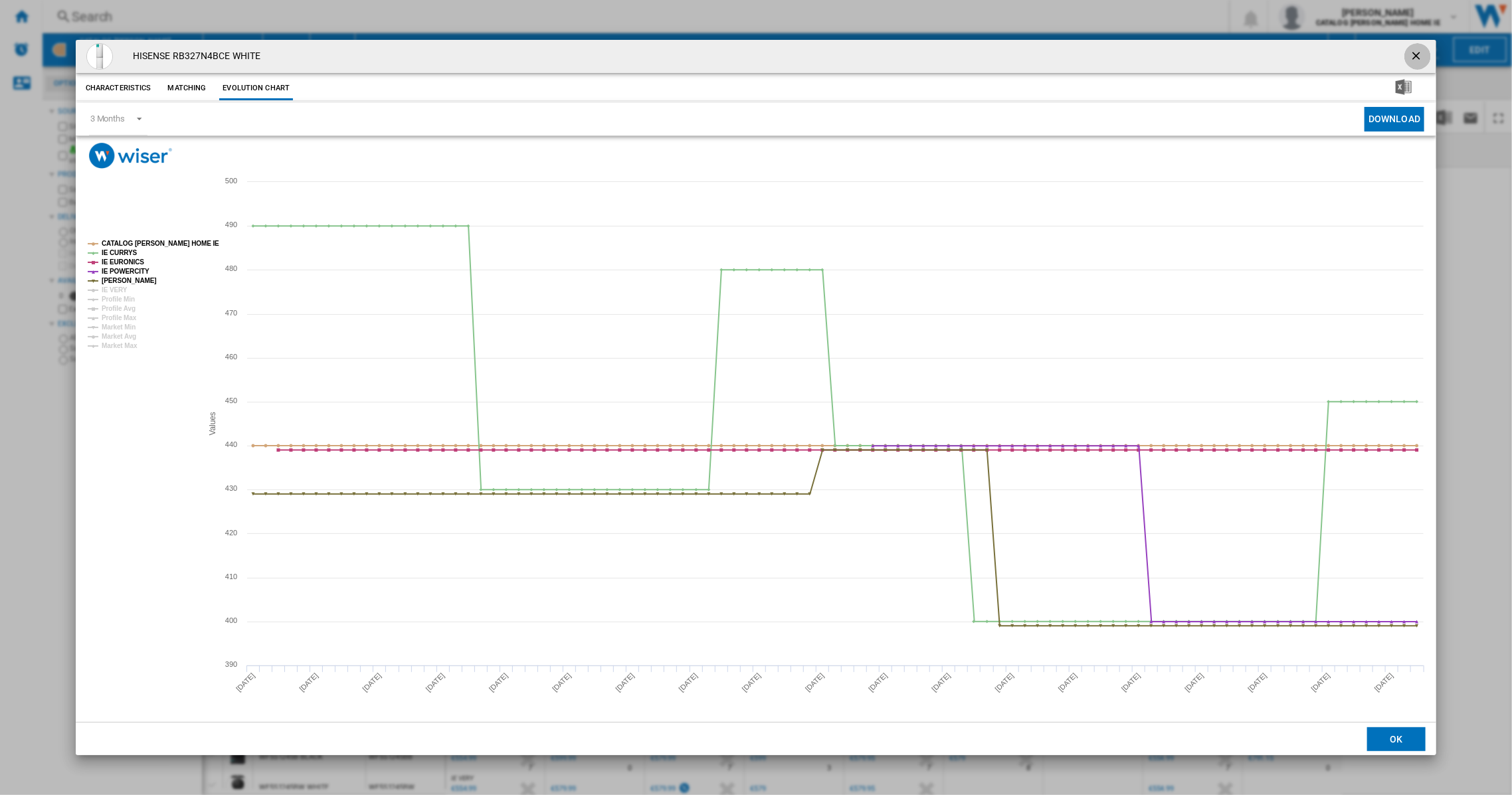
click at [1415, 57] on ng-md-icon "getI18NText('BUTTONS.CLOSE_DIALOG')" at bounding box center [1418, 57] width 16 height 16
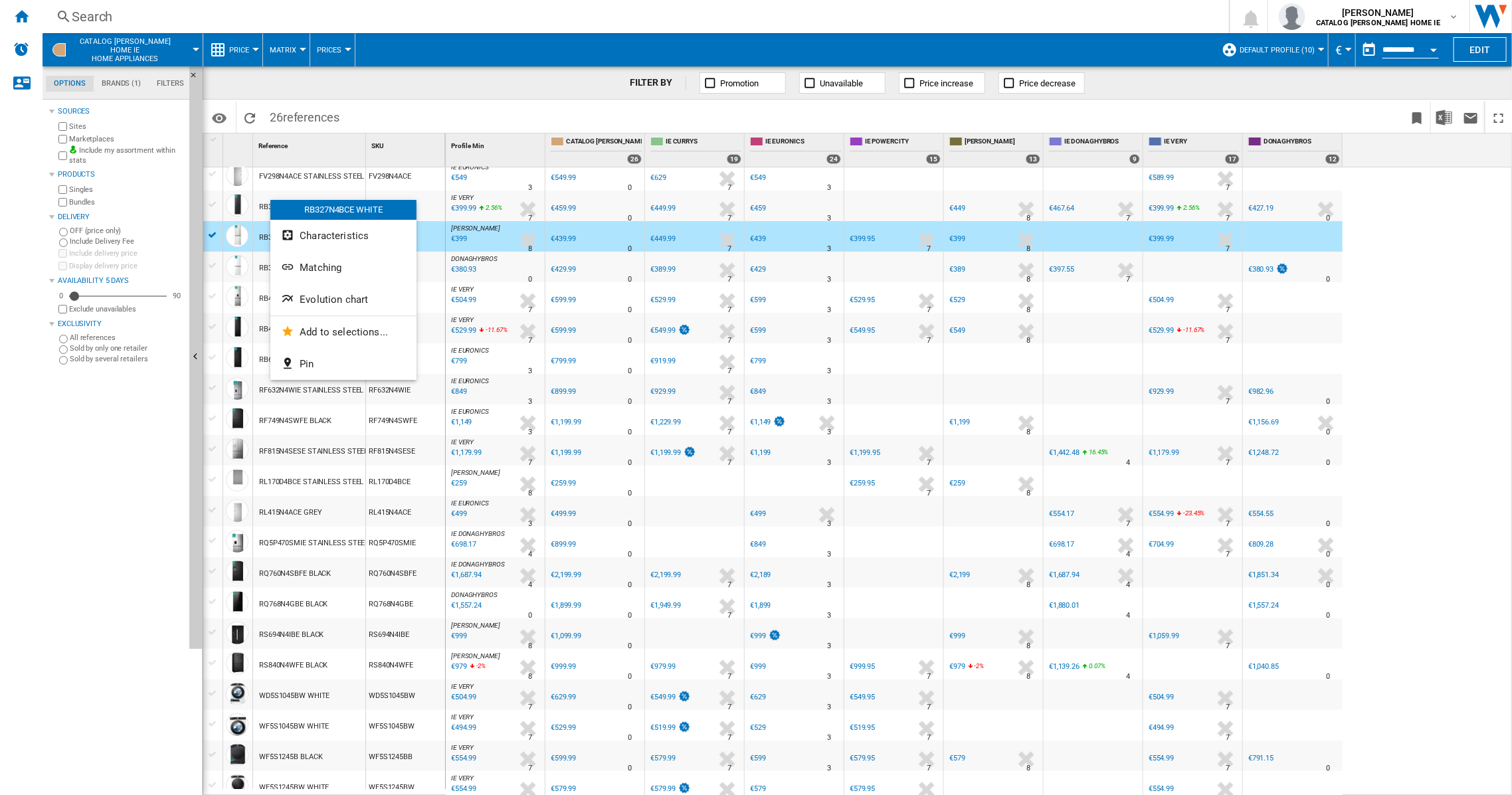
click at [264, 209] on div at bounding box center [756, 397] width 1512 height 795
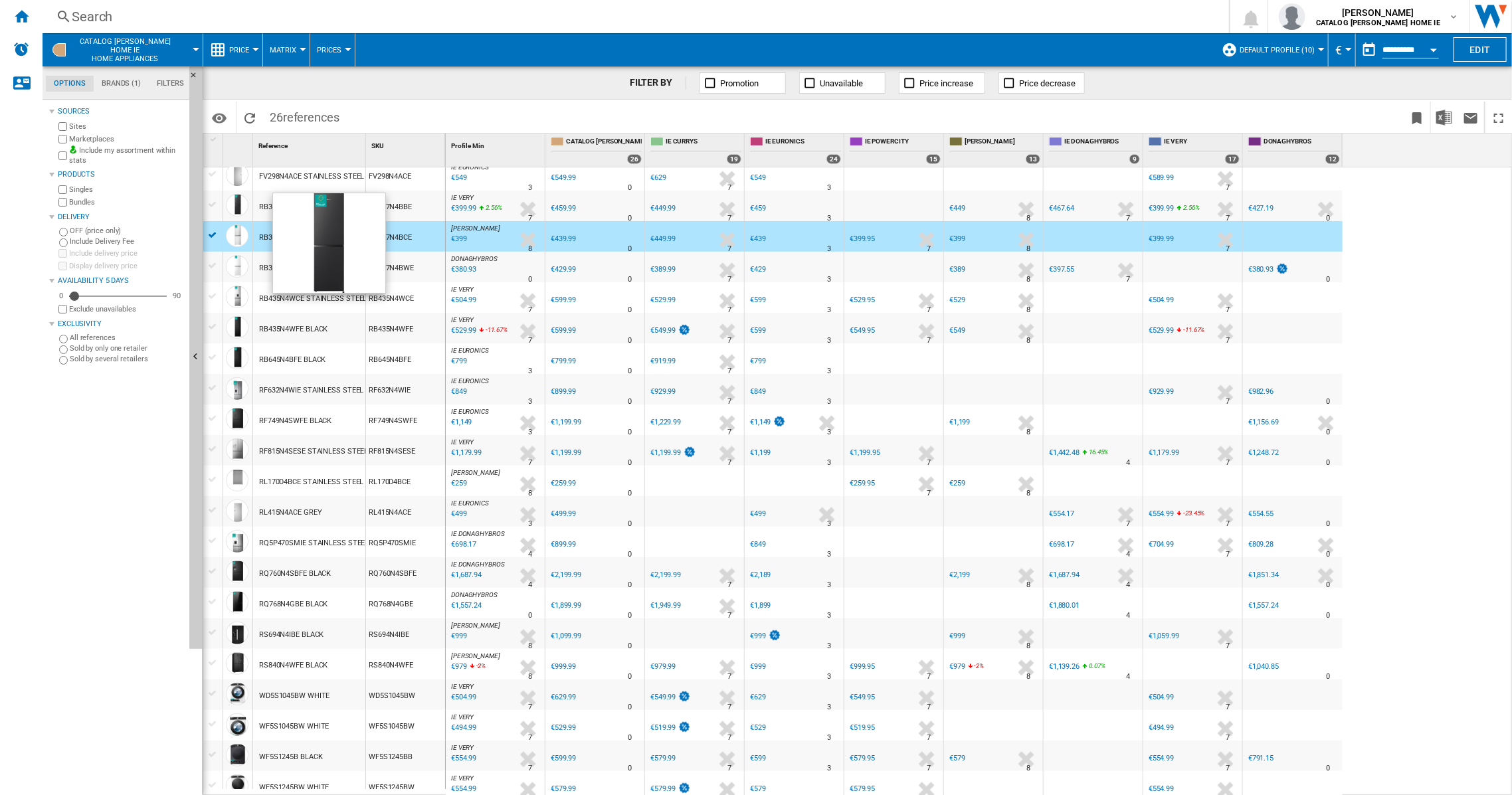
click at [243, 206] on div at bounding box center [237, 205] width 22 height 22
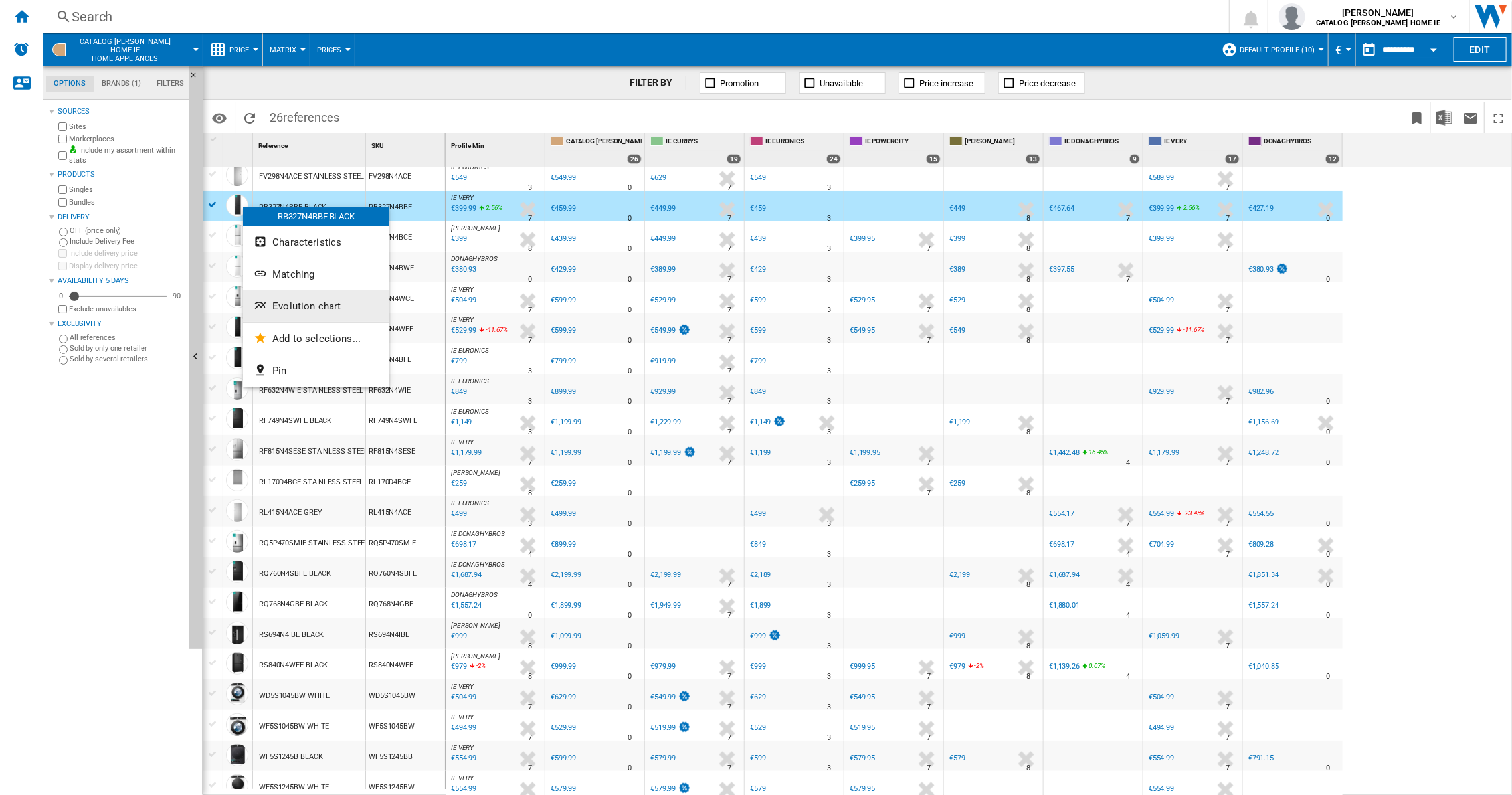
click at [298, 301] on span "Evolution chart" at bounding box center [306, 306] width 68 height 12
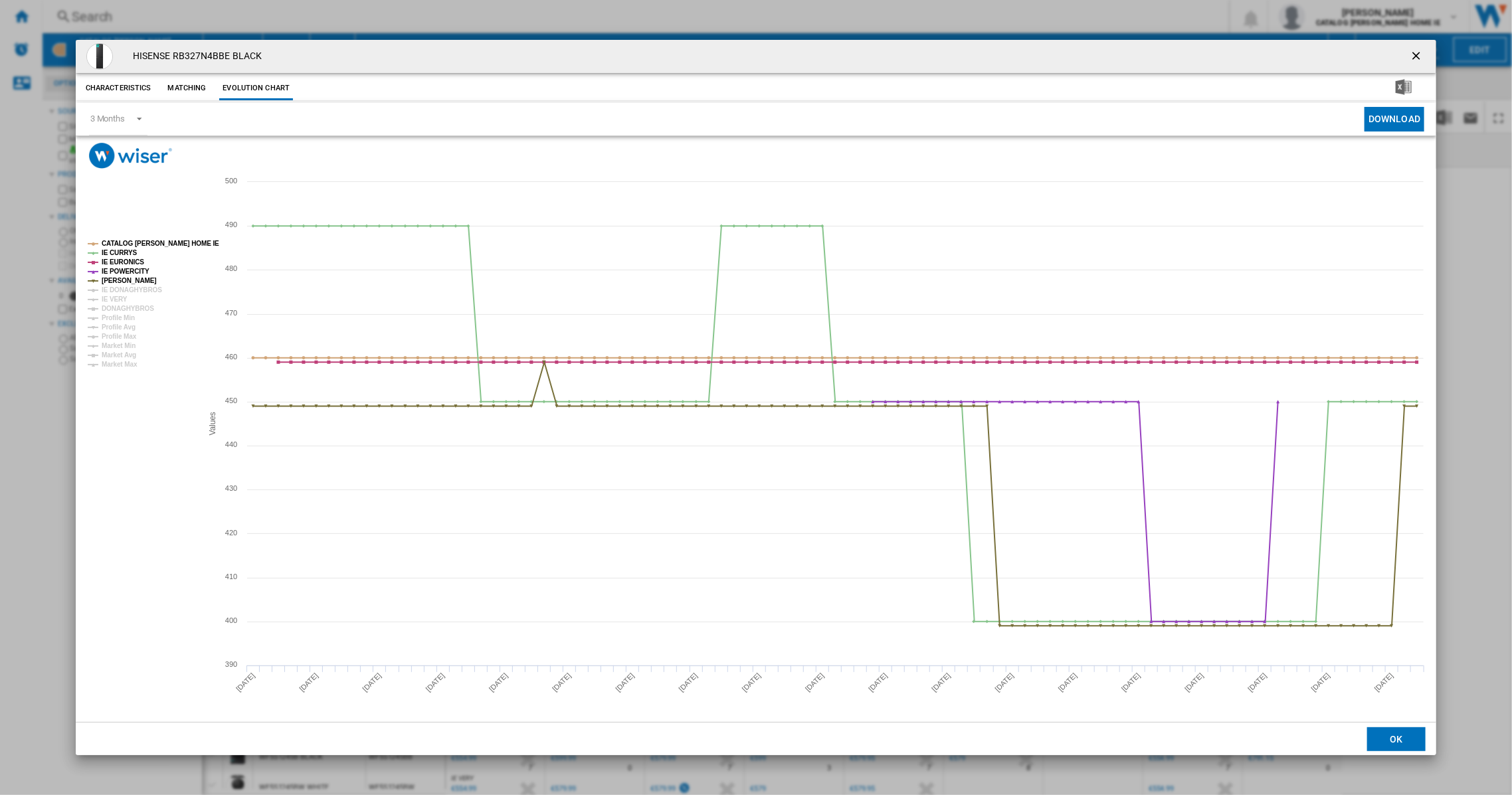
click at [1413, 56] on ng-md-icon "getI18NText('BUTTONS.CLOSE_DIALOG')" at bounding box center [1418, 57] width 16 height 16
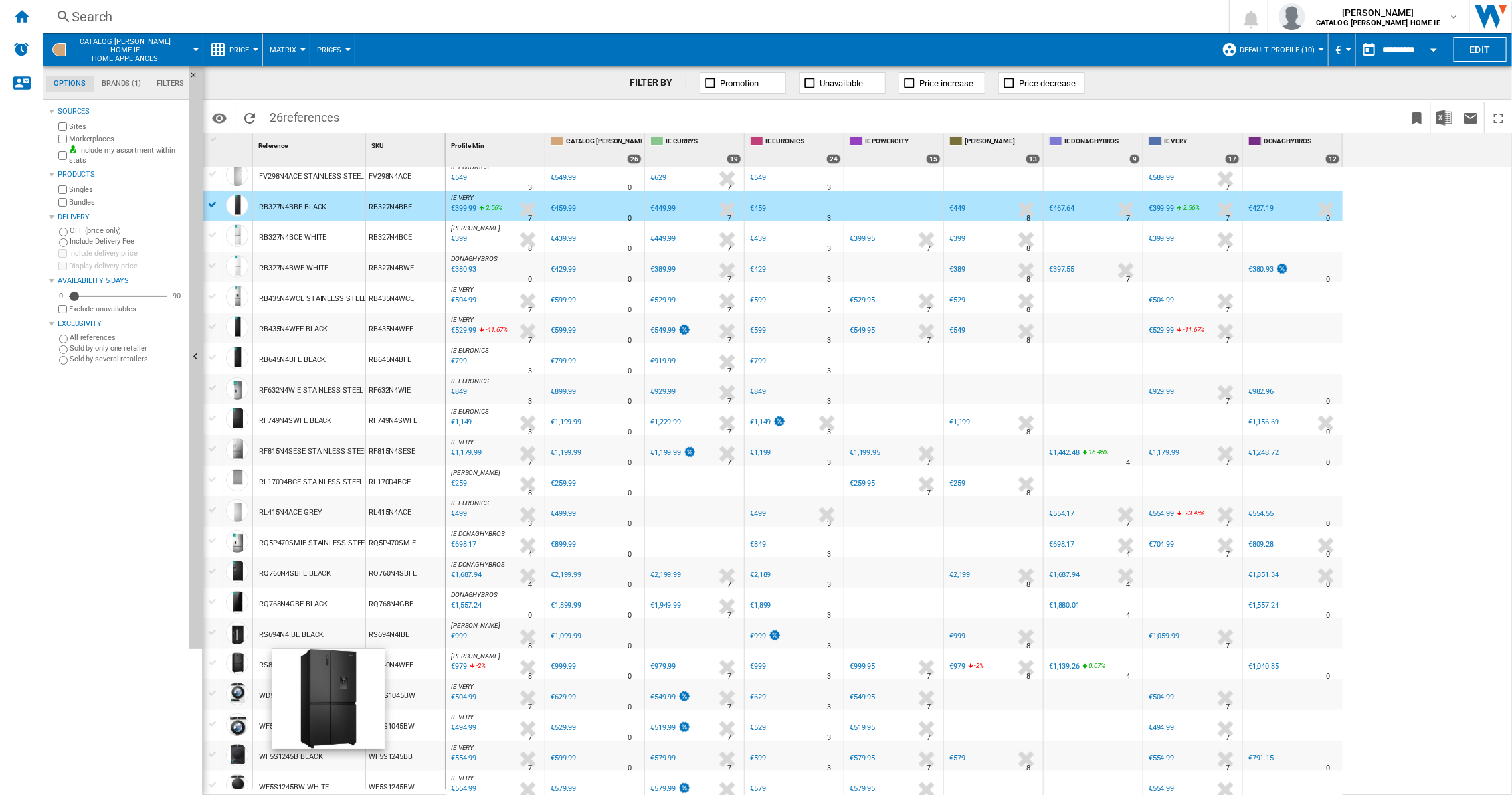
click at [229, 662] on div at bounding box center [237, 664] width 22 height 22
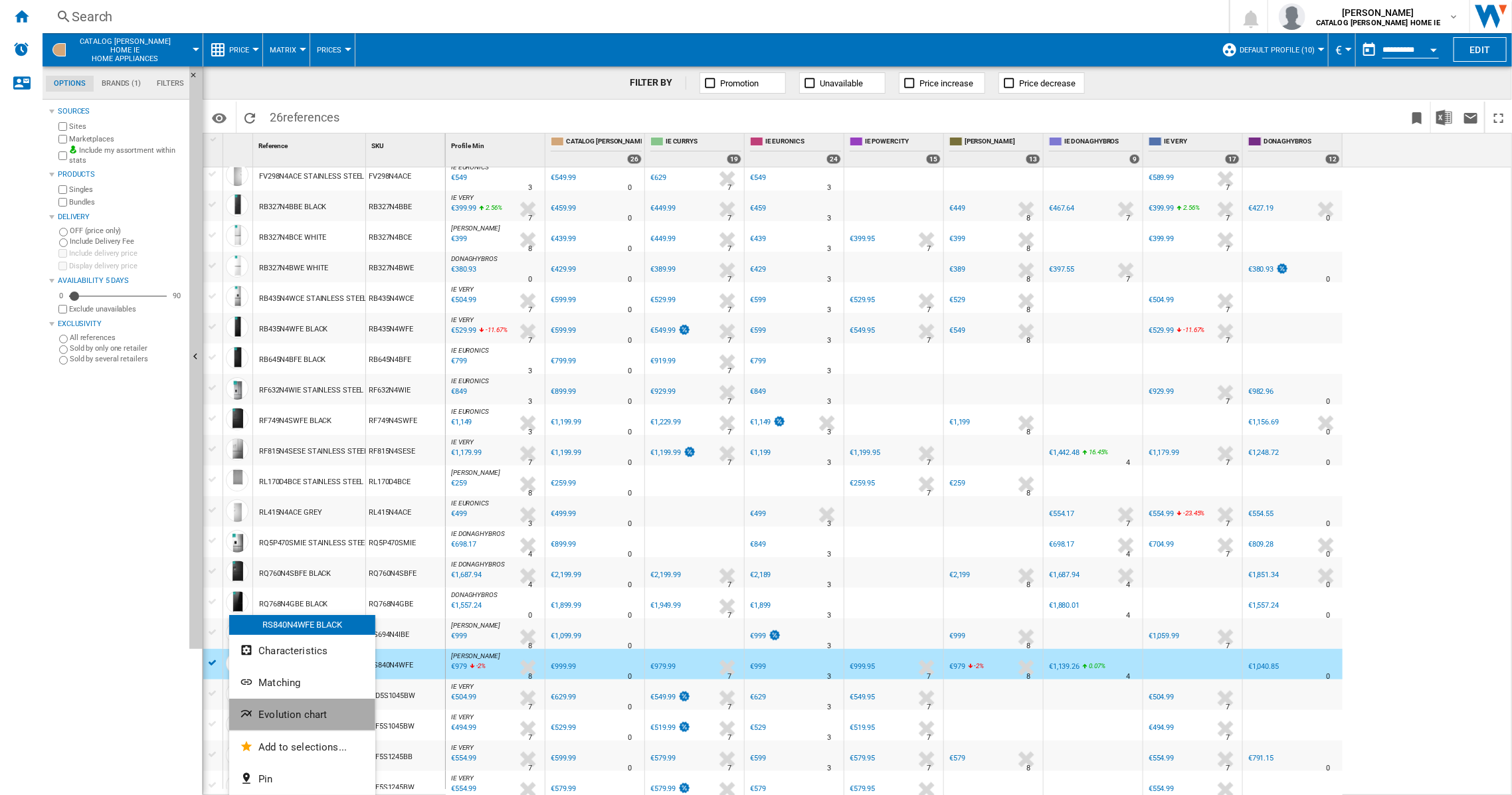
click at [274, 715] on span "Evolution chart" at bounding box center [292, 714] width 68 height 12
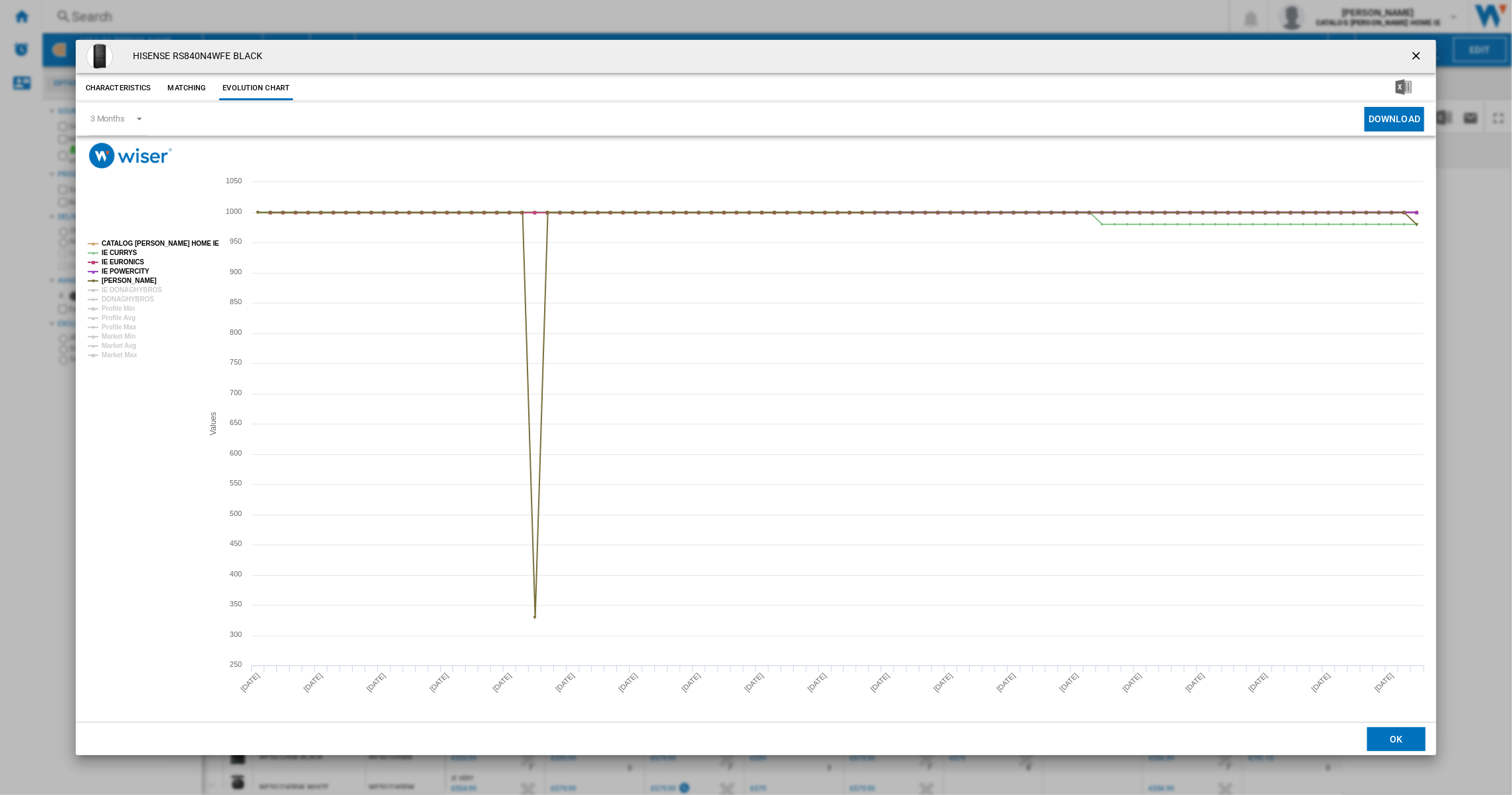
click at [1419, 51] on ng-md-icon "getI18NText('BUTTONS.CLOSE_DIALOG')" at bounding box center [1418, 57] width 16 height 16
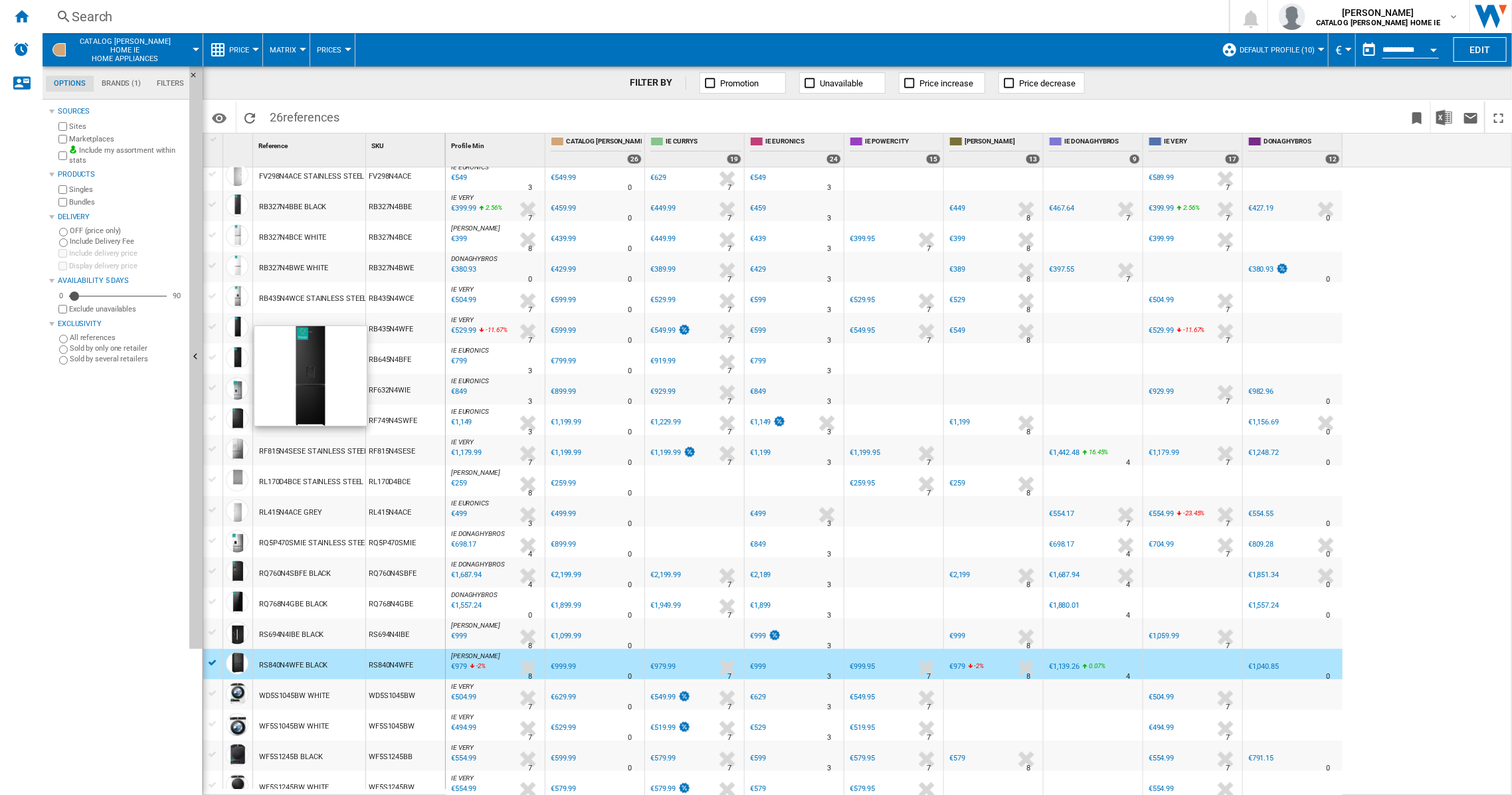
click at [230, 330] on div at bounding box center [237, 328] width 22 height 22
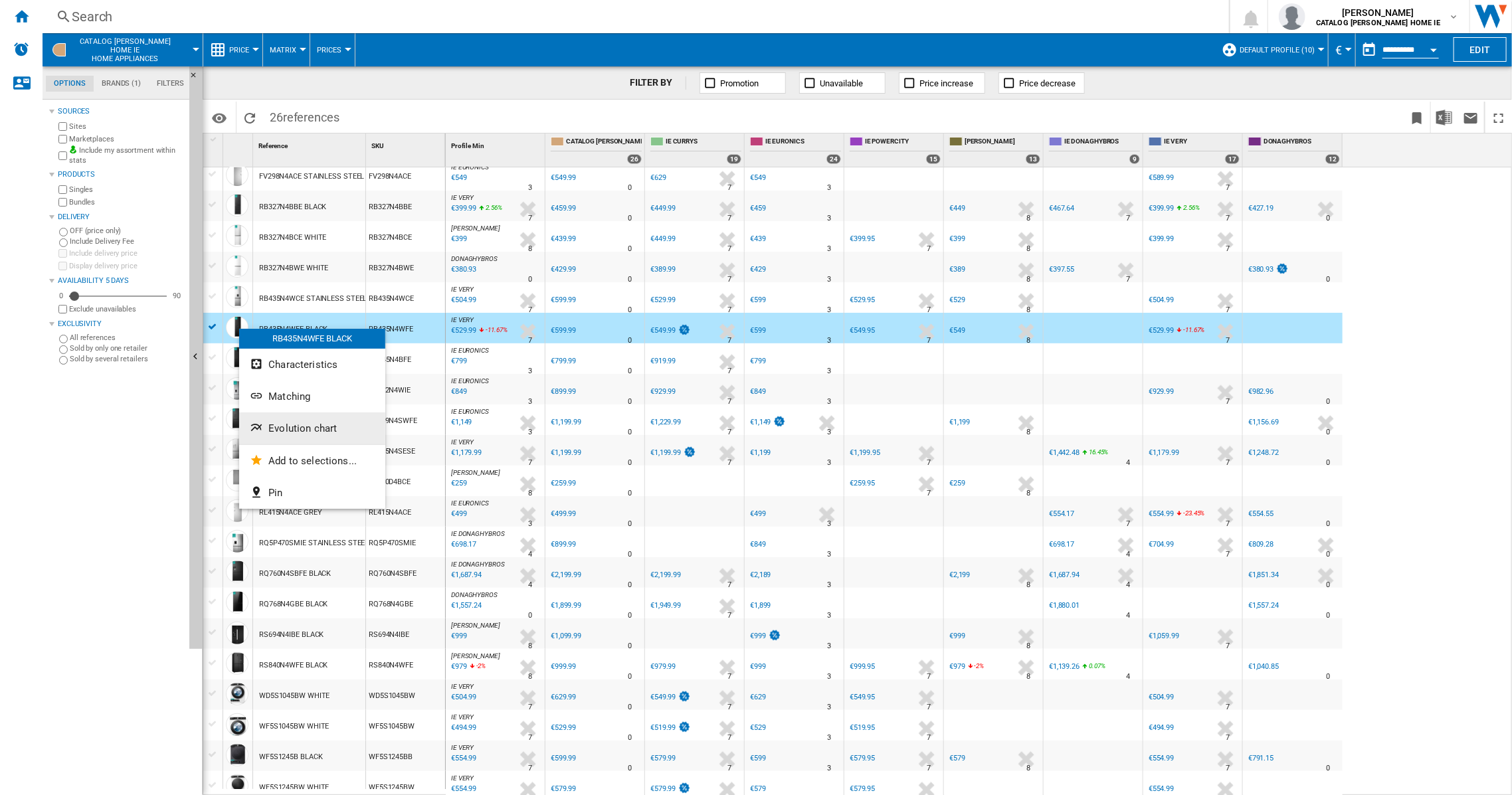
click at [277, 425] on span "Evolution chart" at bounding box center [302, 428] width 68 height 12
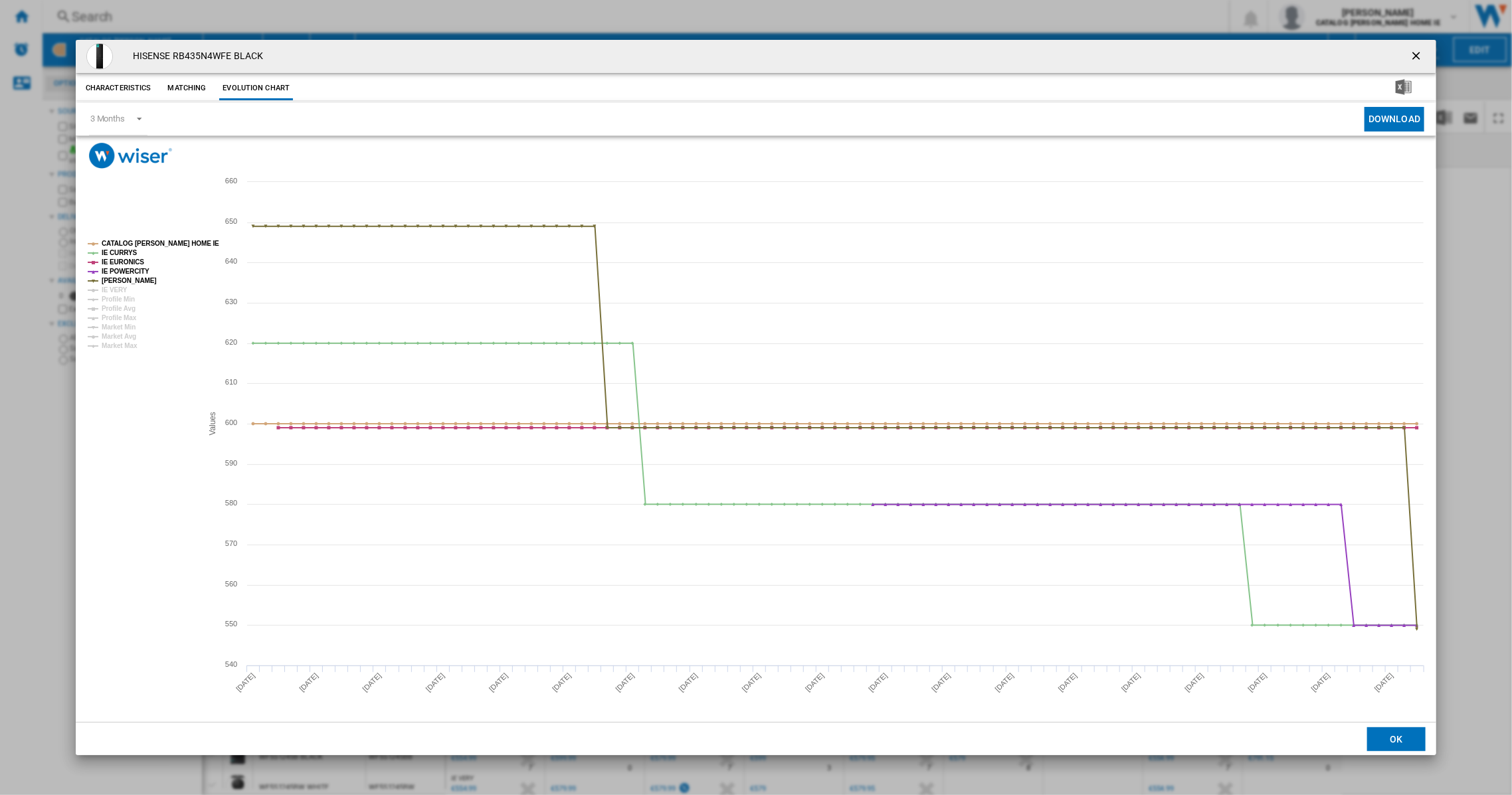
click at [1417, 53] on ng-md-icon "getI18NText('BUTTONS.CLOSE_DIALOG')" at bounding box center [1418, 57] width 16 height 16
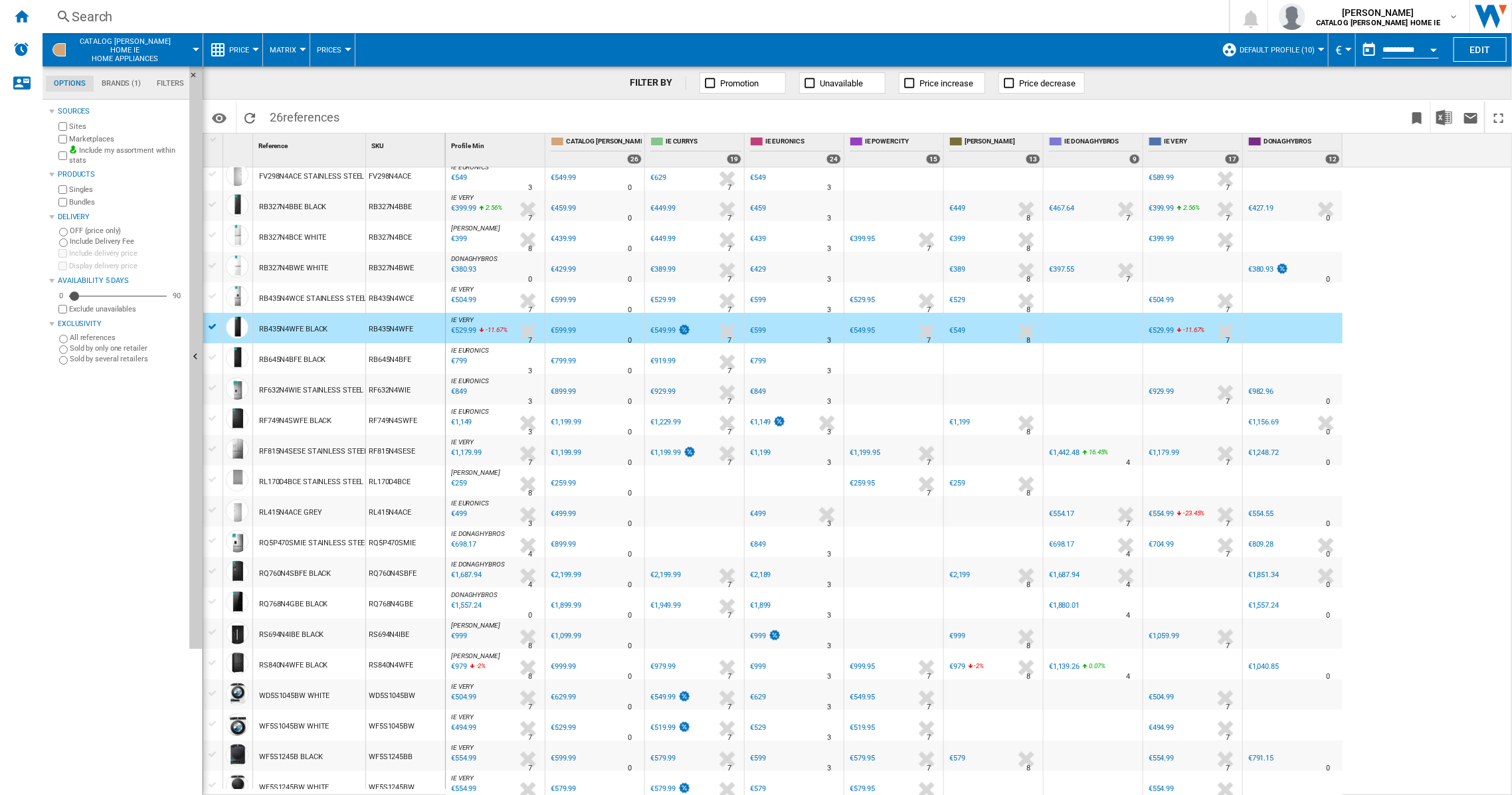
click at [279, 361] on div "RB645N4BFE BLACK" at bounding box center [292, 360] width 67 height 31
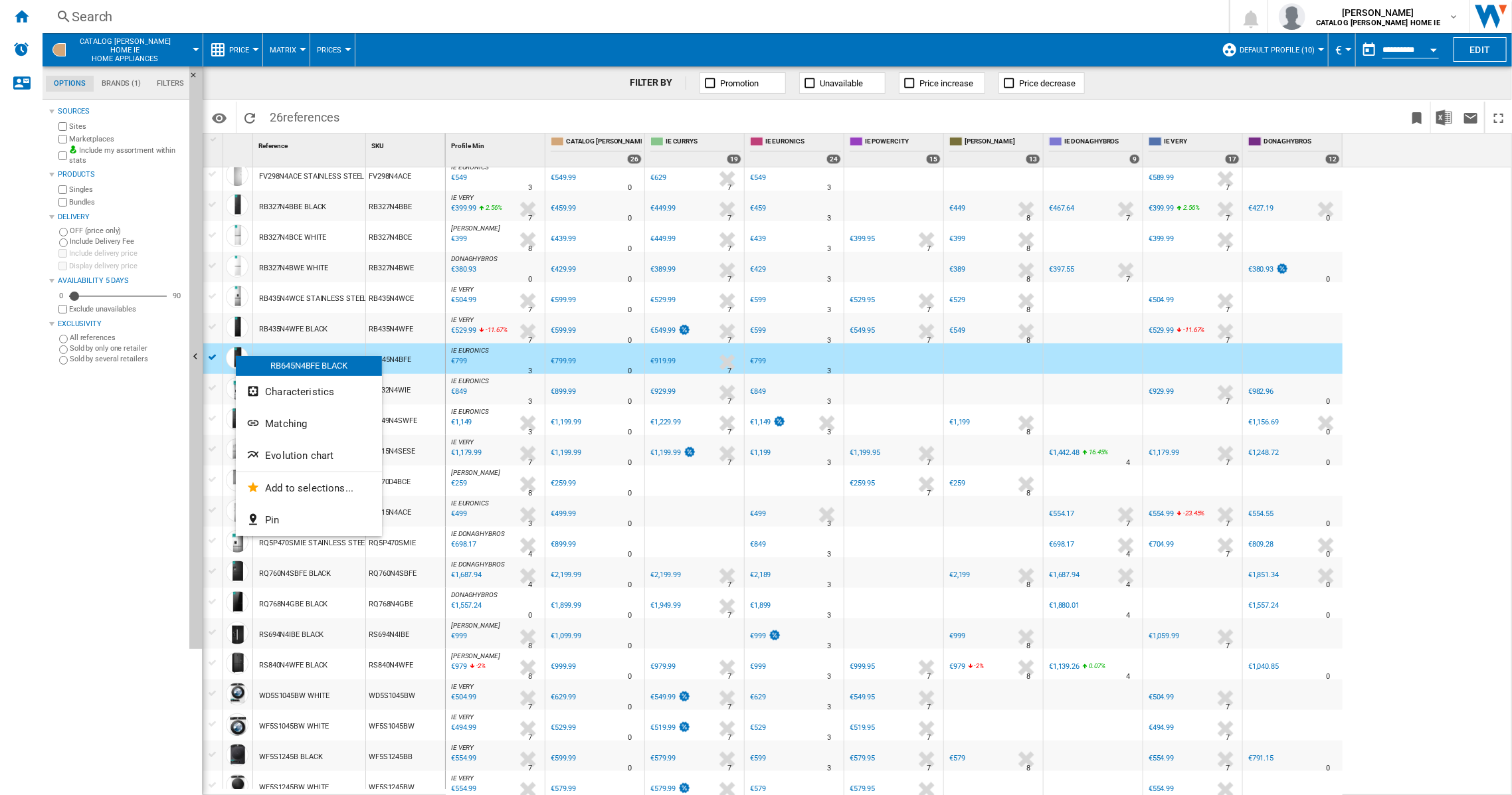
click at [151, 522] on div at bounding box center [756, 397] width 1512 height 795
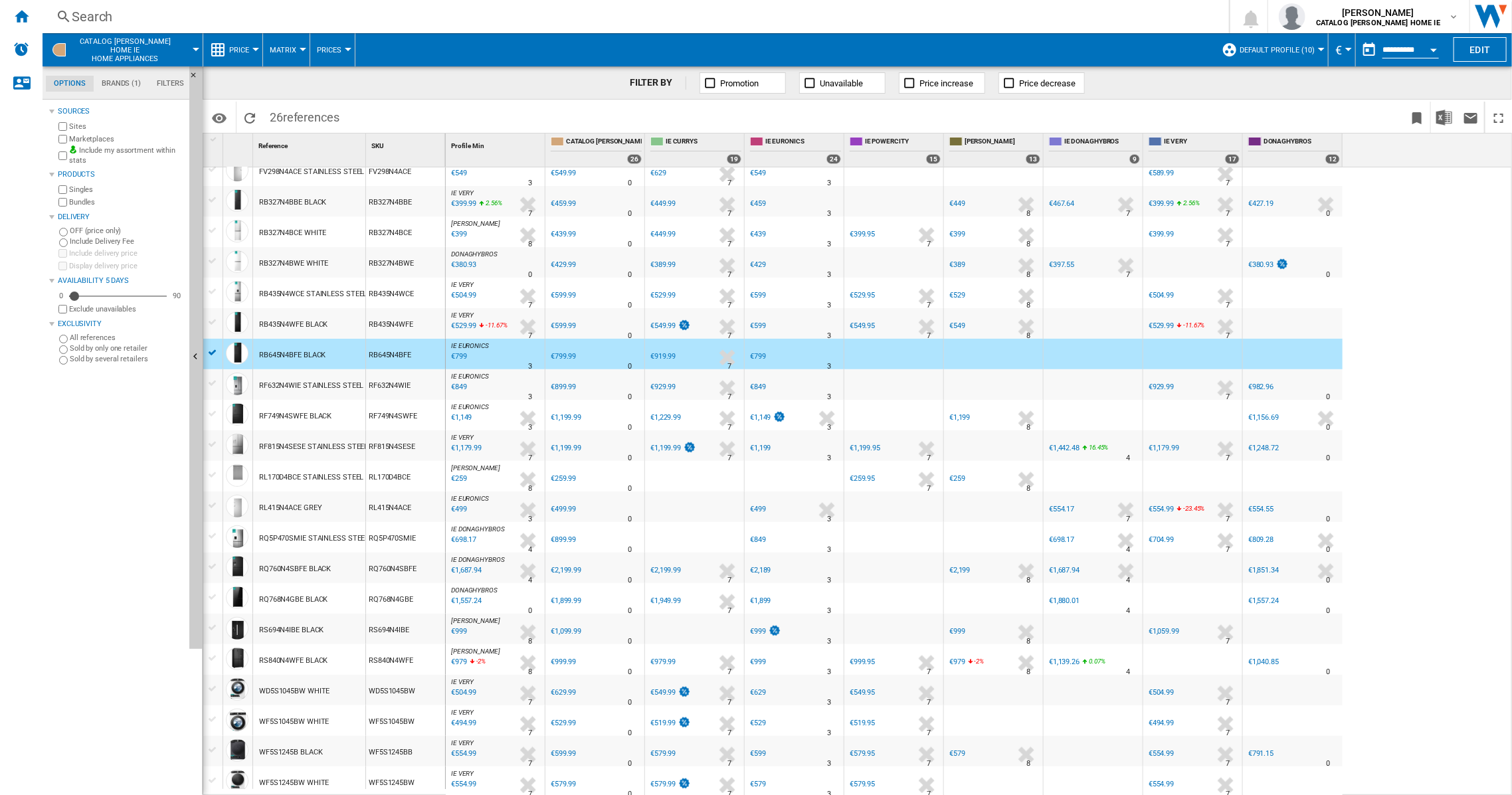
scroll to position [186, 0]
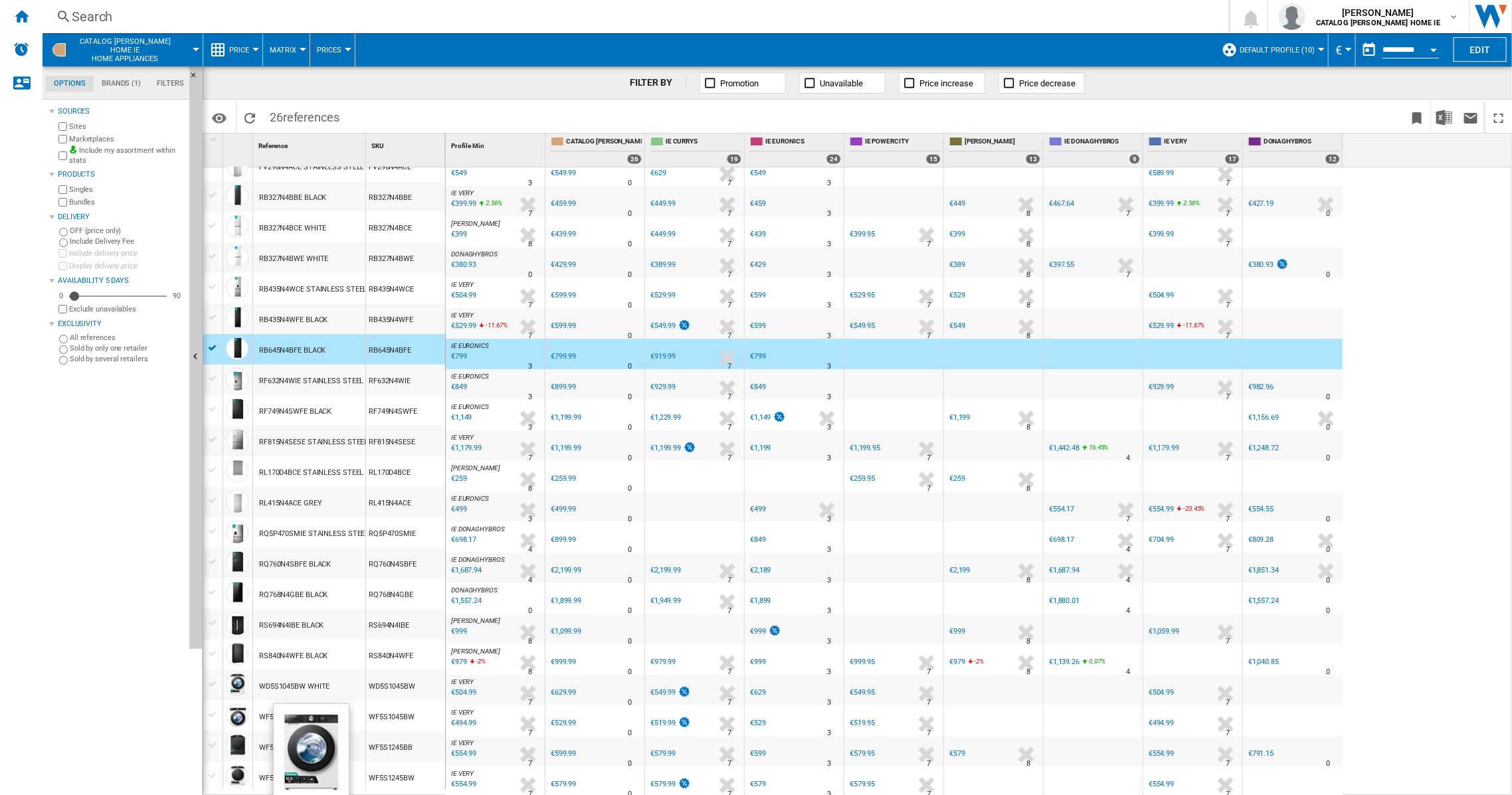
click at [241, 716] on div at bounding box center [237, 715] width 22 height 22
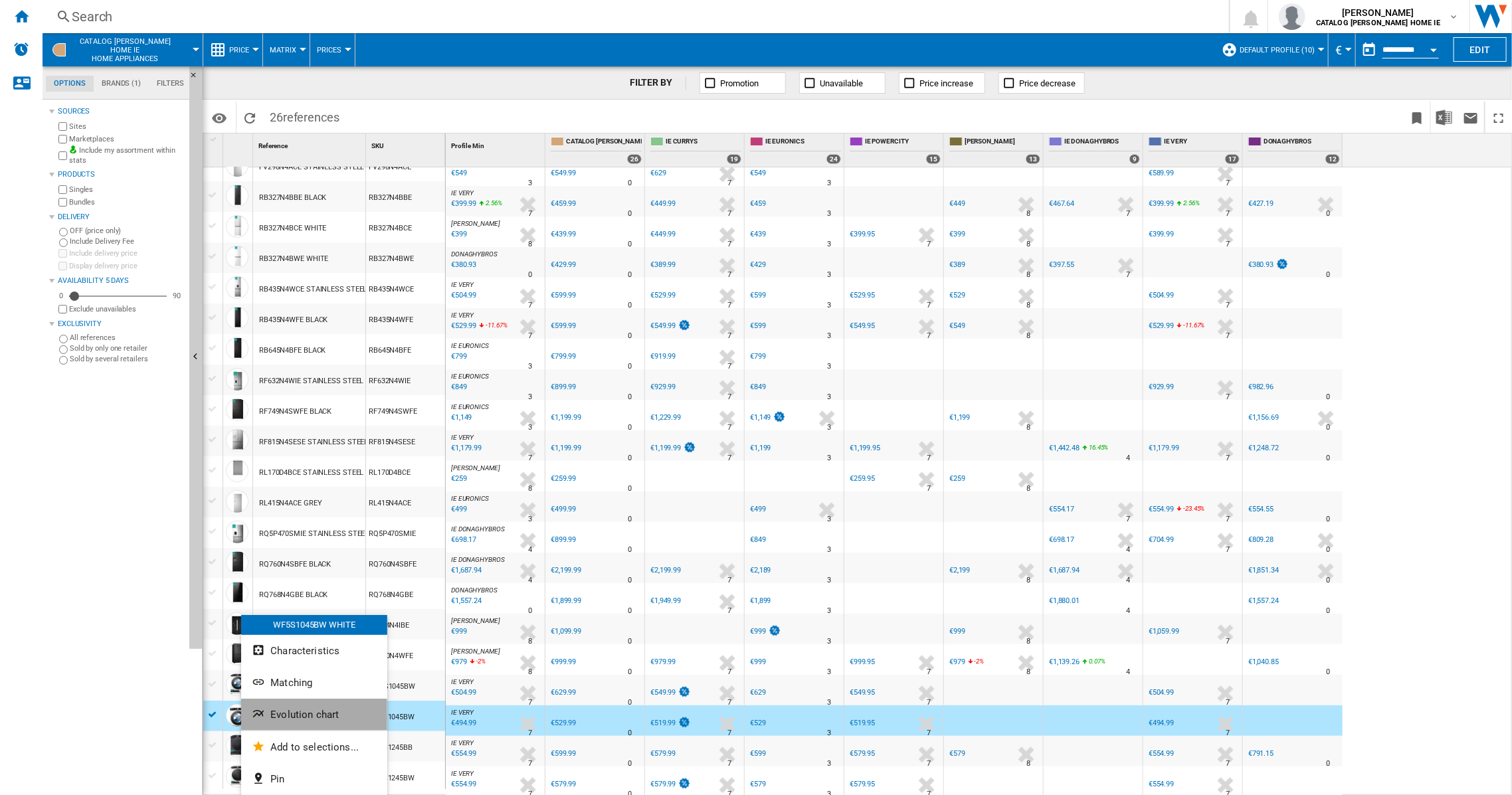
click at [306, 716] on span "Evolution chart" at bounding box center [304, 714] width 68 height 12
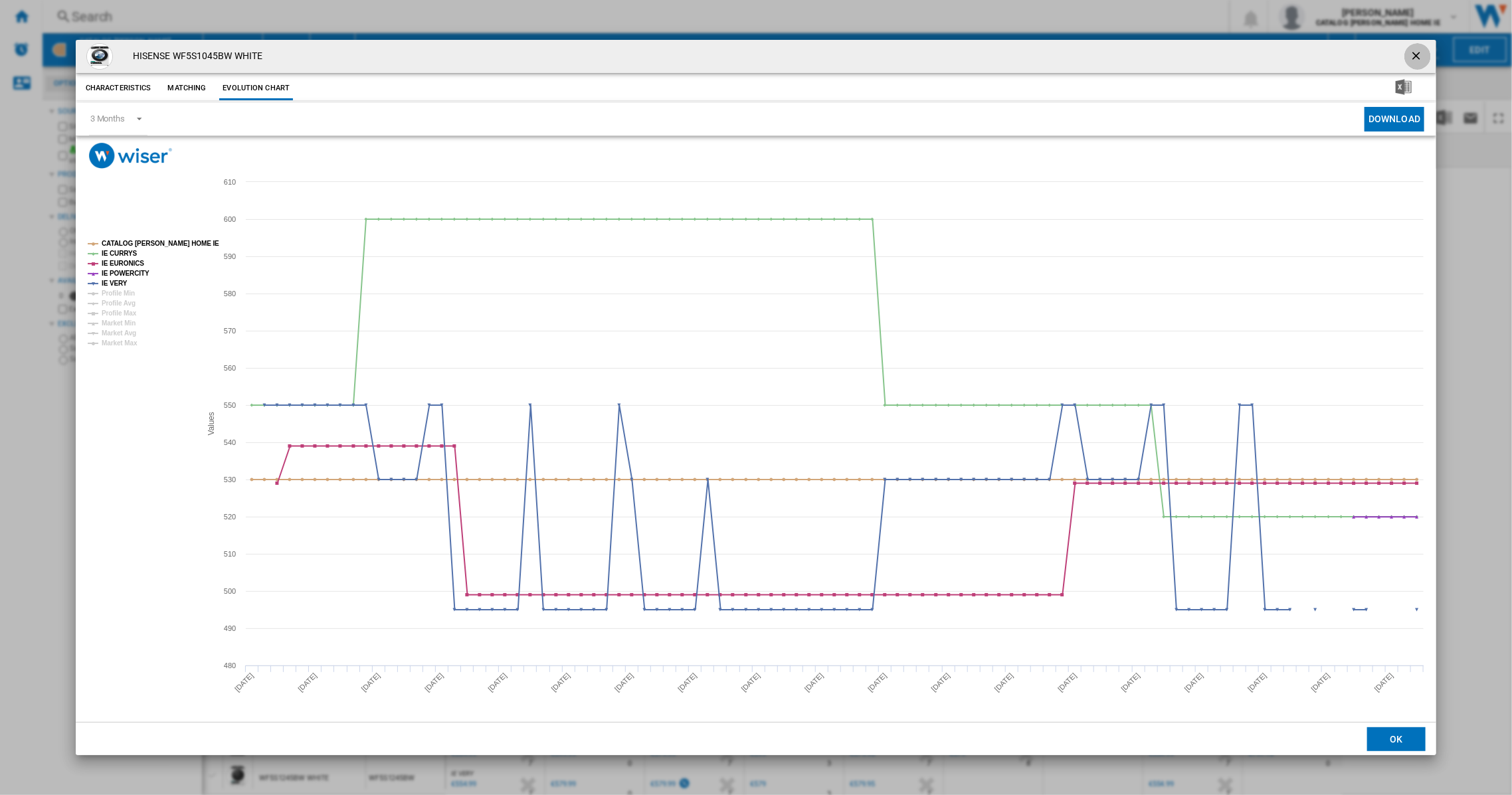
click at [1418, 54] on ng-md-icon "getI18NText('BUTTONS.CLOSE_DIALOG')" at bounding box center [1418, 57] width 16 height 16
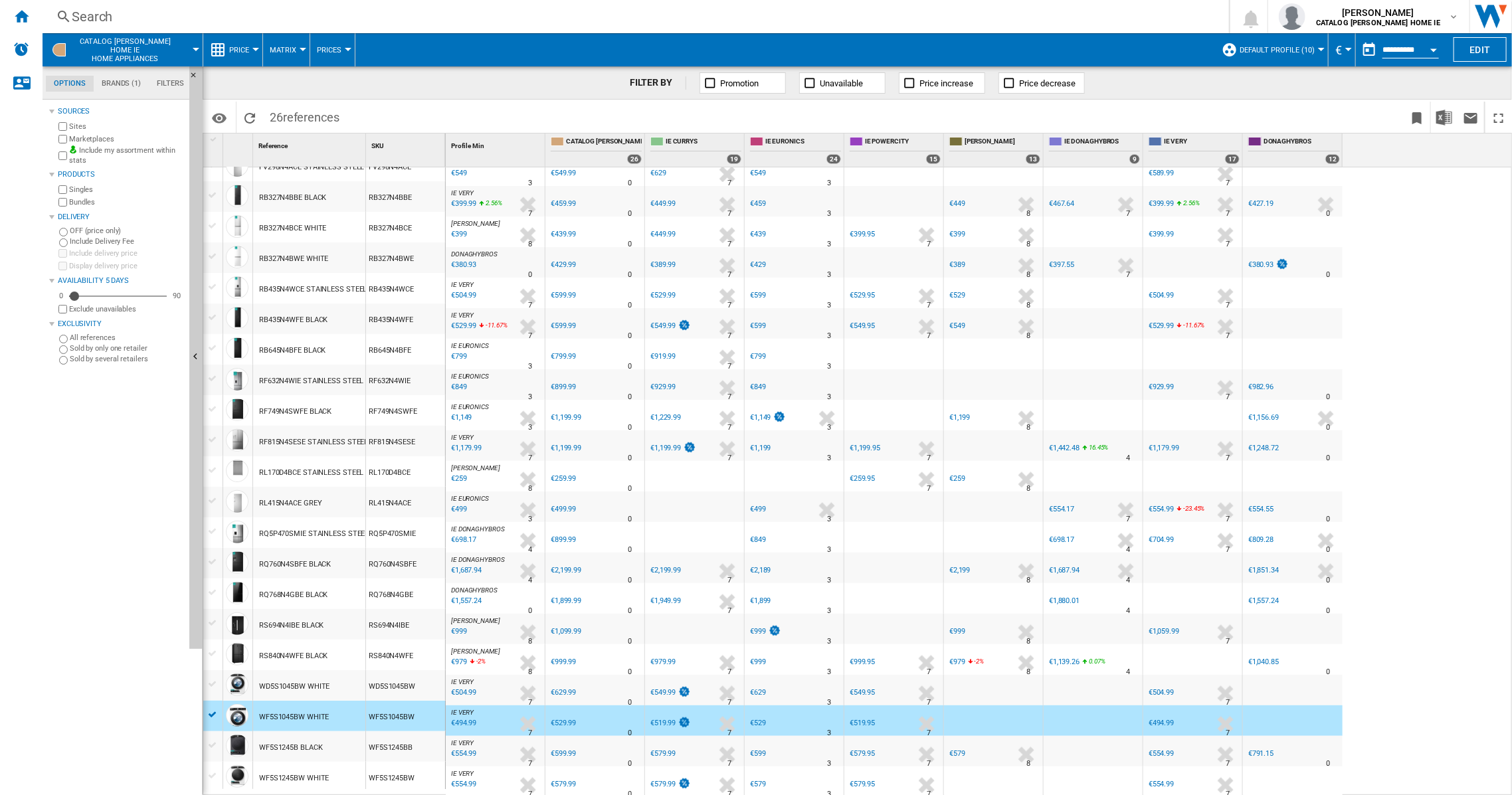
click at [303, 689] on div "WD5S1045BW WHITE" at bounding box center [294, 687] width 70 height 31
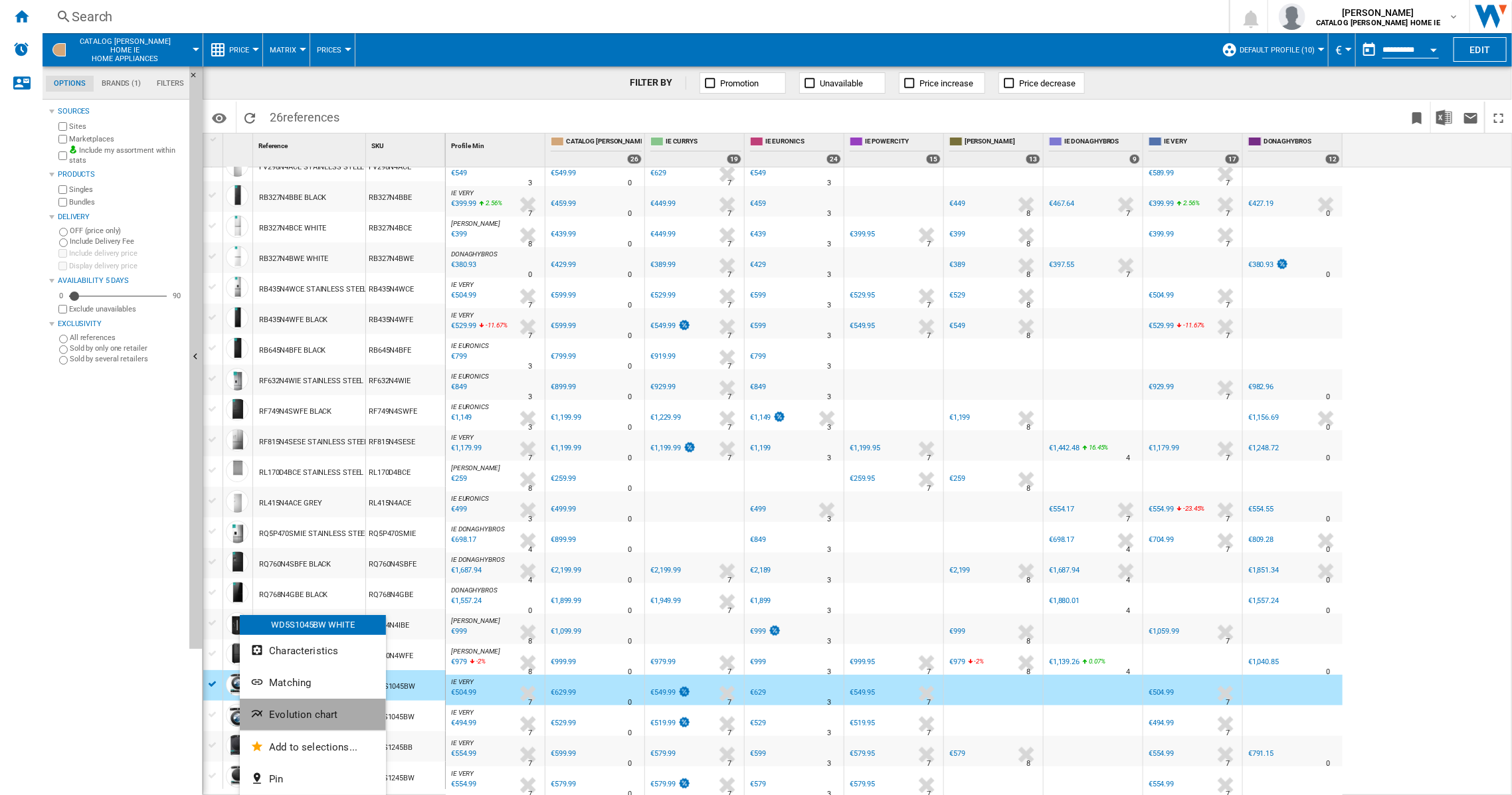
click at [292, 708] on button "Evolution chart" at bounding box center [313, 714] width 146 height 32
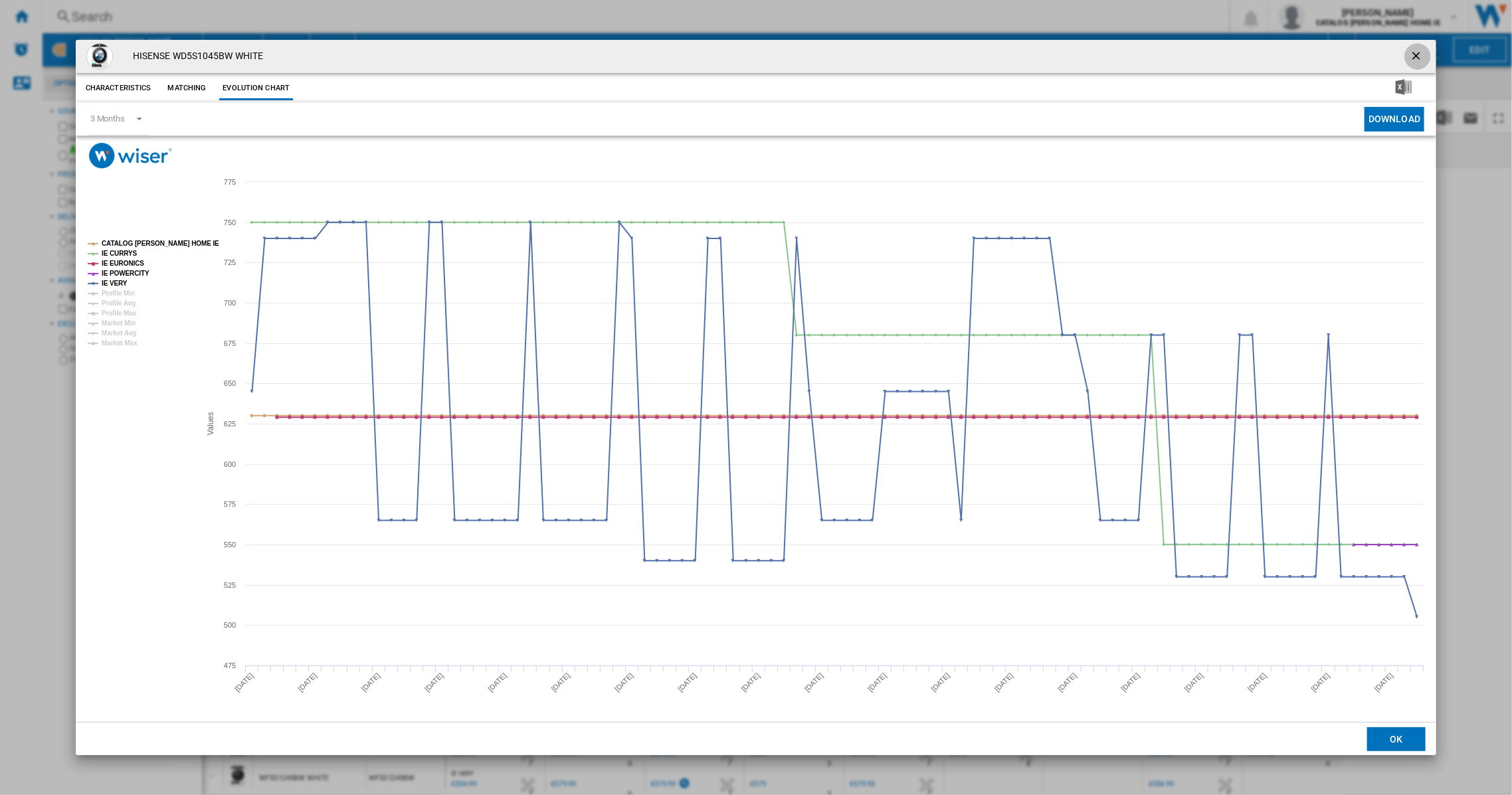
click at [1414, 52] on ng-md-icon "getI18NText('BUTTONS.CLOSE_DIALOG')" at bounding box center [1418, 57] width 16 height 16
